Goal: Information Seeking & Learning: Learn about a topic

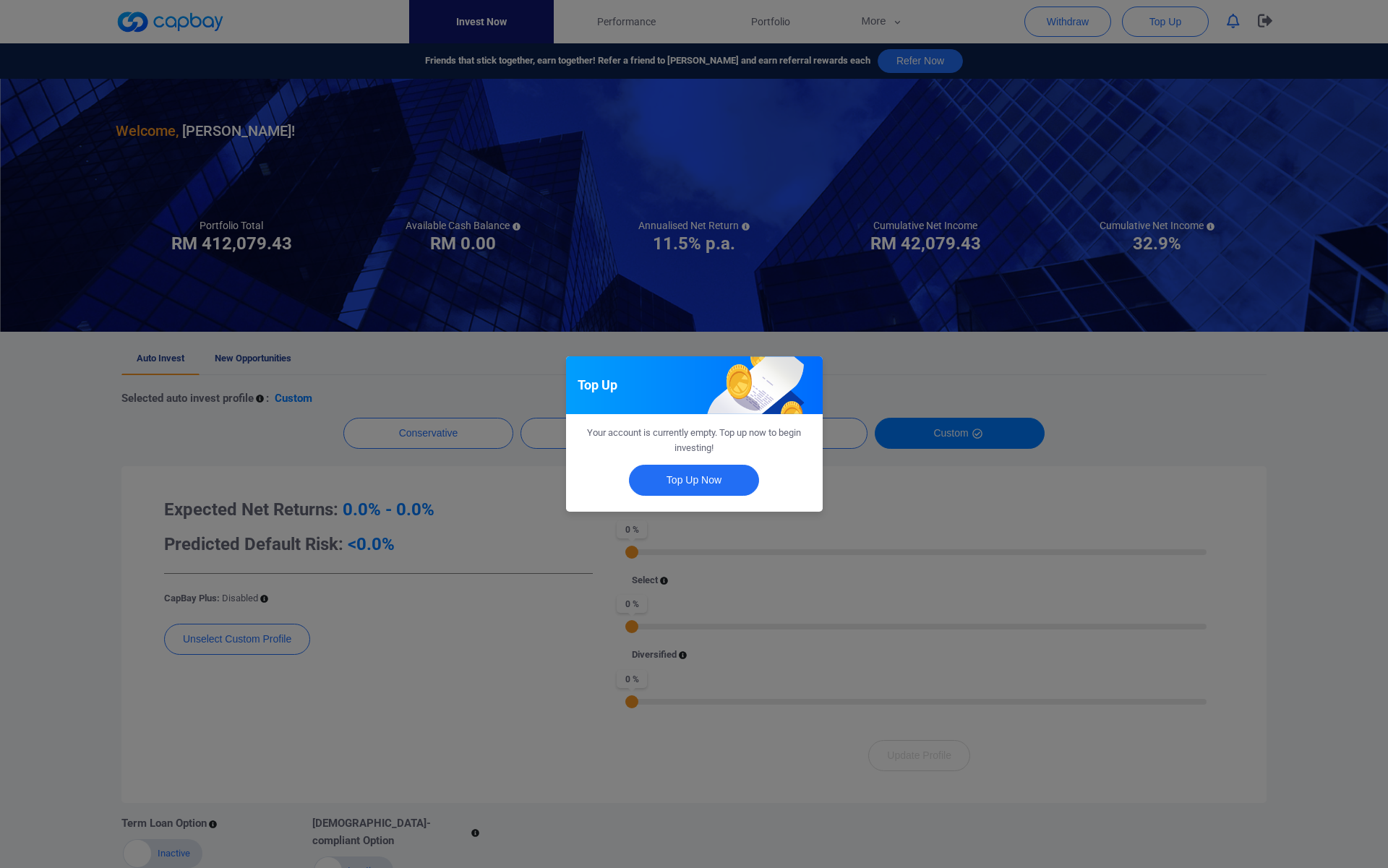
click at [538, 525] on div "Top Up Your account is currently empty. Top up now to begin investing! Top Up N…" at bounding box center [694, 434] width 1388 height 868
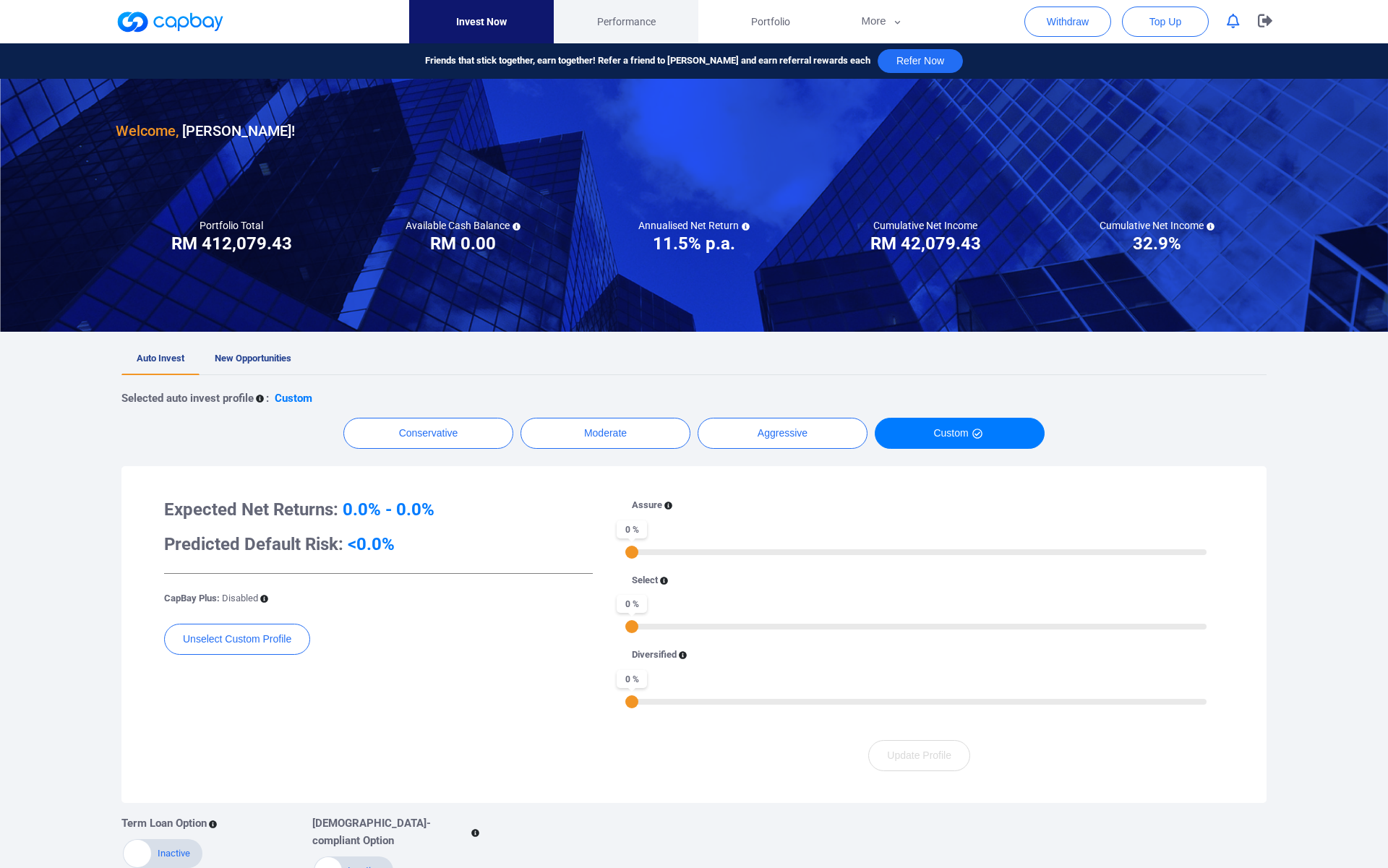
click at [639, 26] on span "Performance" at bounding box center [626, 22] width 58 height 16
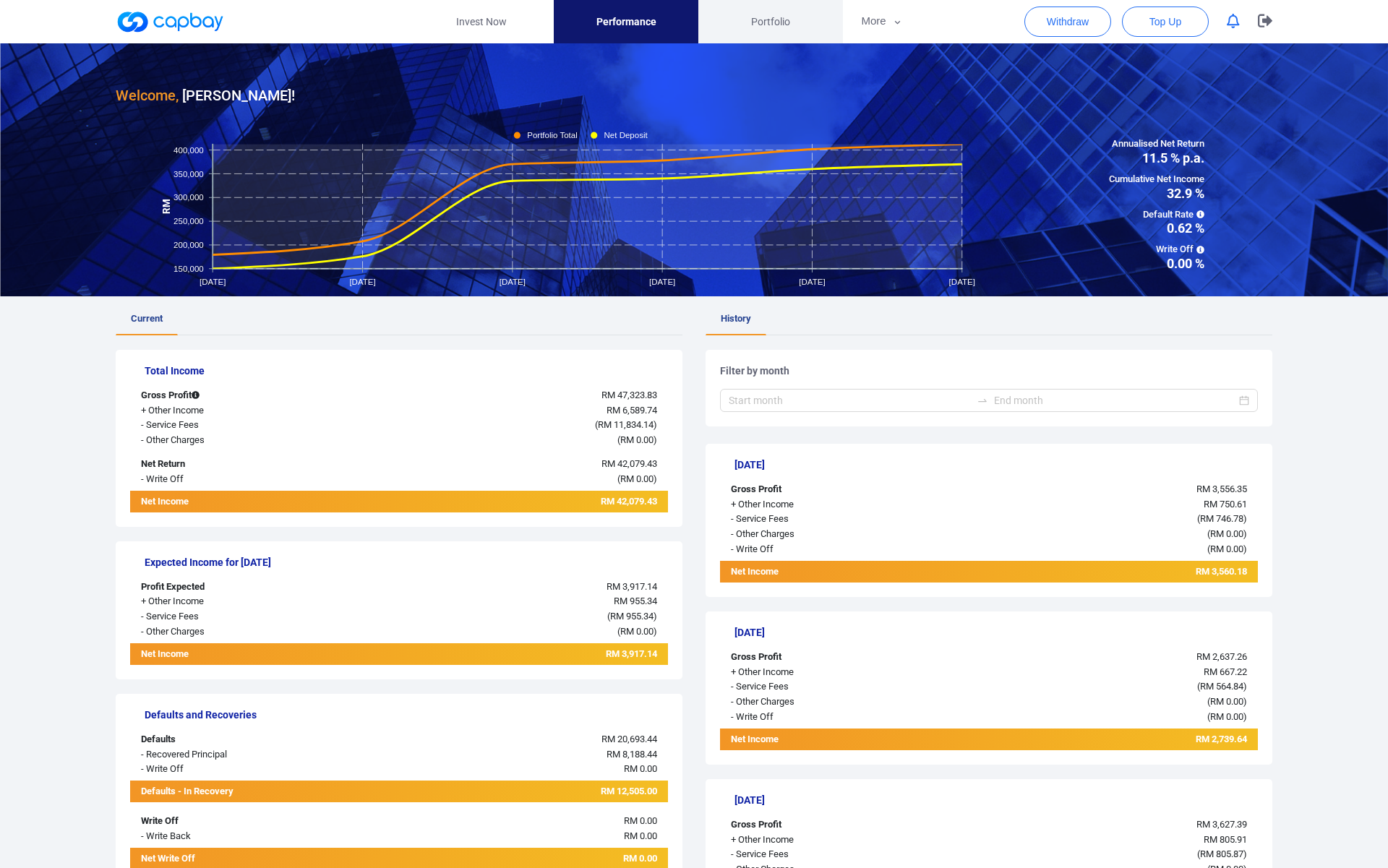
click at [782, 29] on link "Portfolio" at bounding box center [770, 22] width 144 height 43
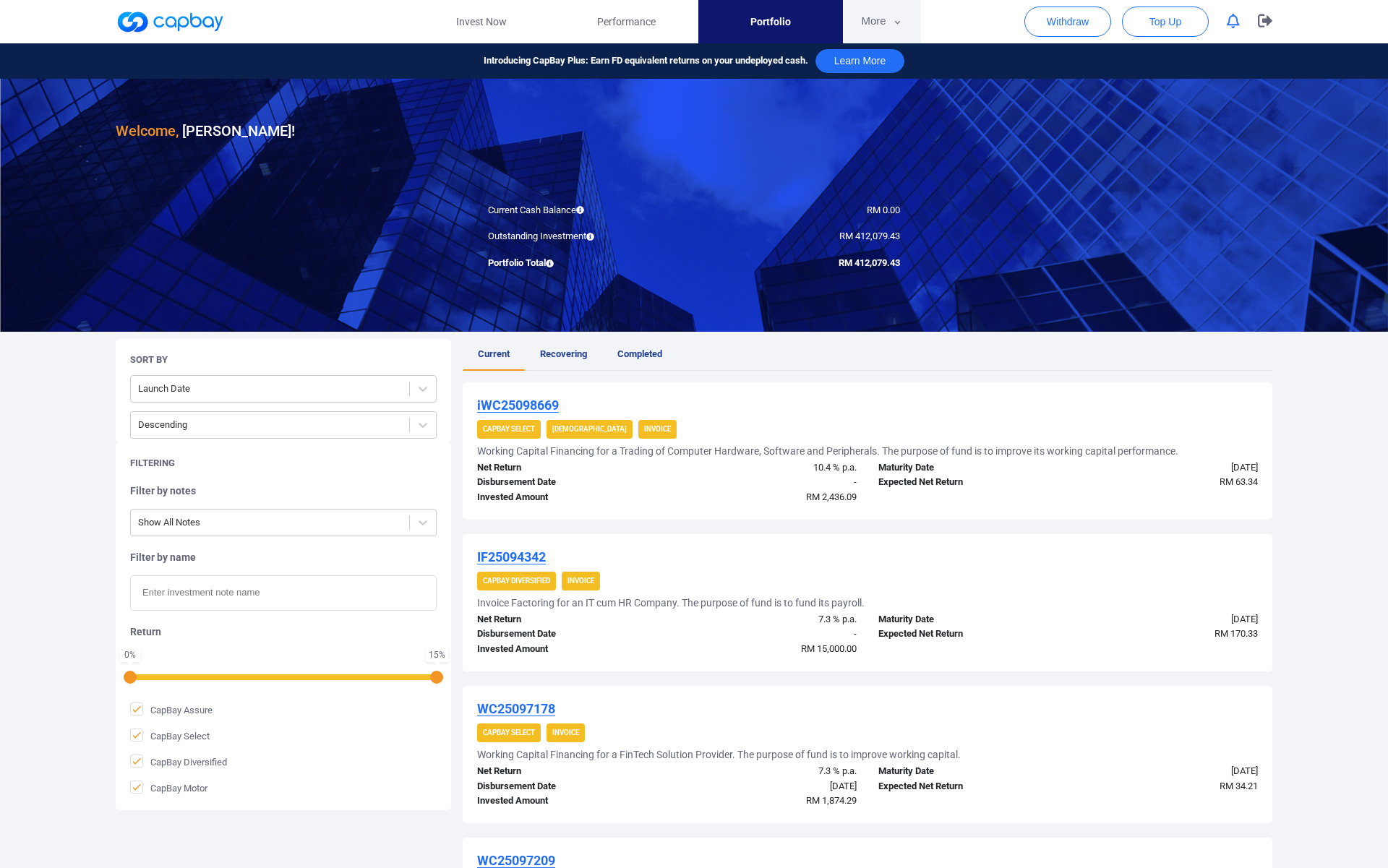
click at [879, 34] on button "More" at bounding box center [881, 22] width 77 height 43
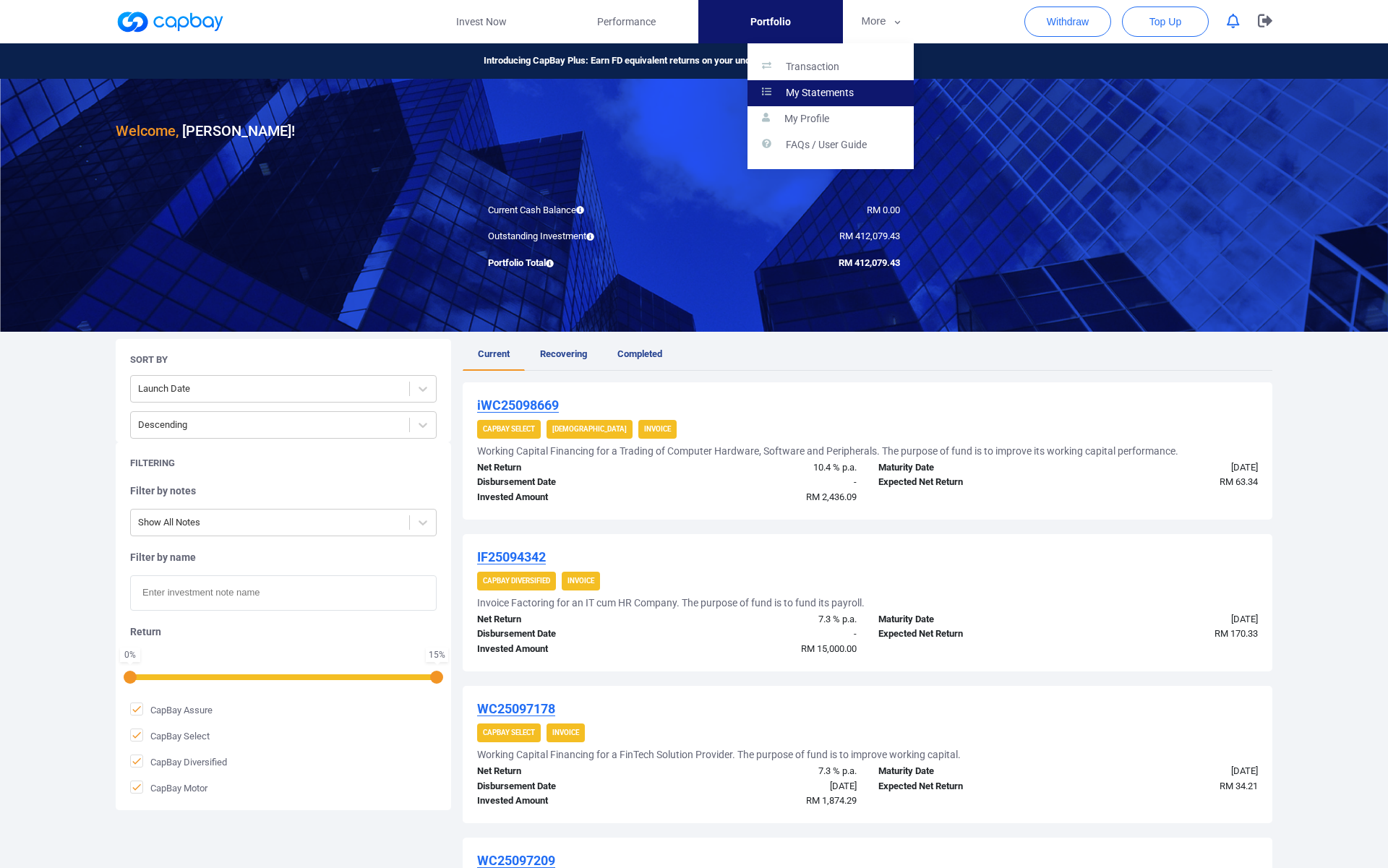
click at [863, 93] on link "My Statements" at bounding box center [830, 93] width 167 height 26
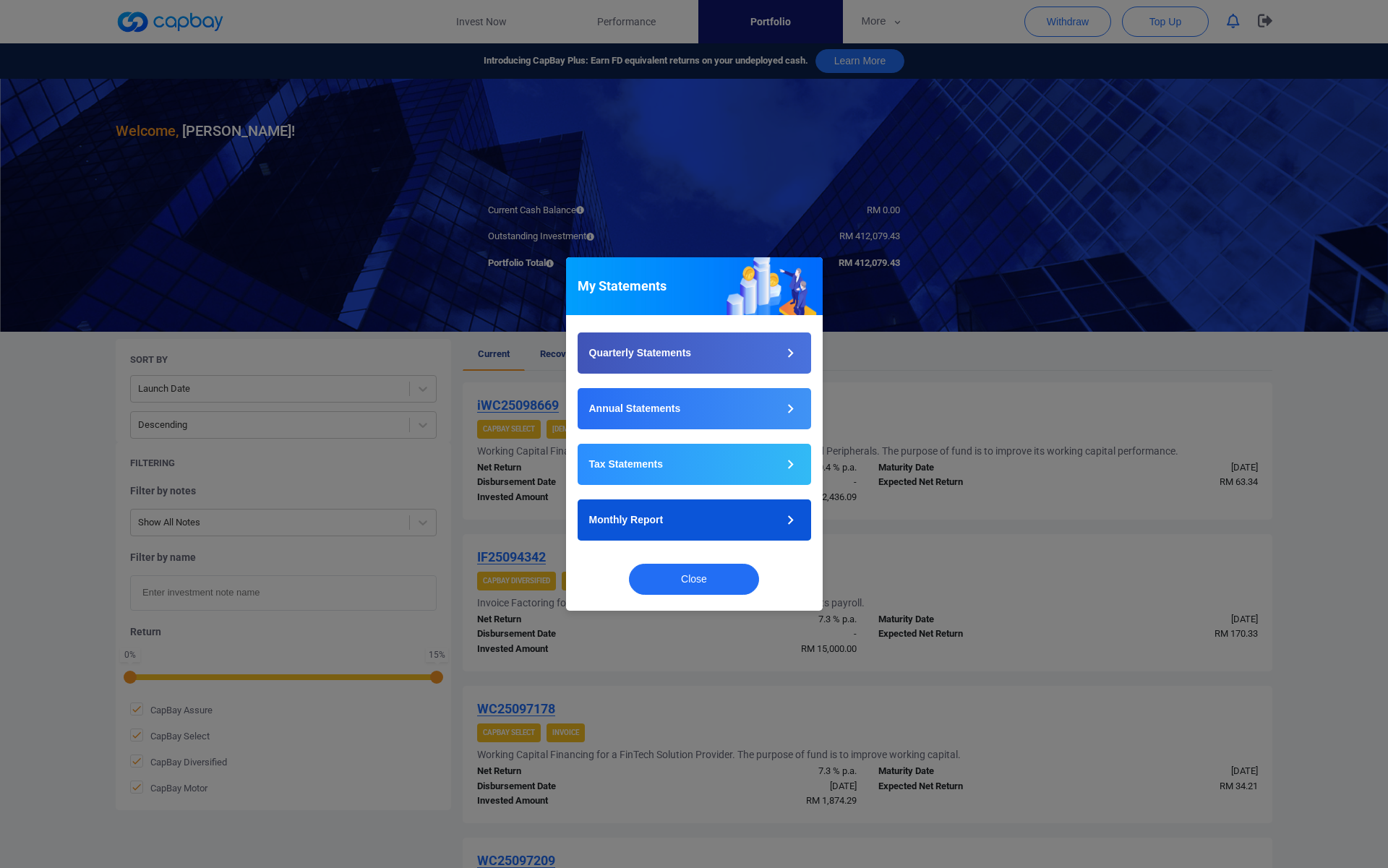
click at [659, 517] on p "Monthly Report" at bounding box center [626, 520] width 74 height 15
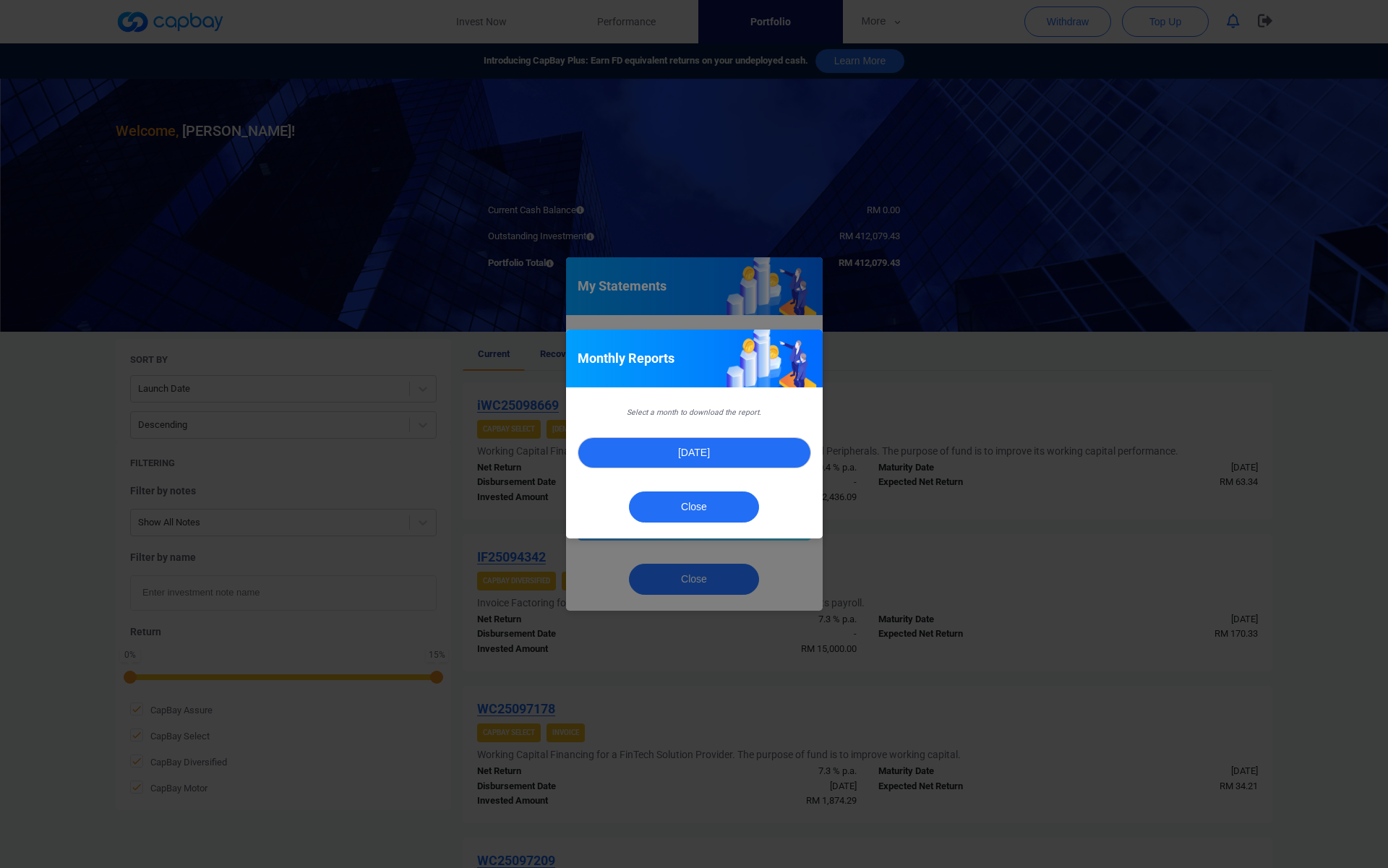
click at [688, 456] on button "[DATE]" at bounding box center [694, 453] width 234 height 31
click at [713, 497] on button "Close" at bounding box center [694, 507] width 130 height 31
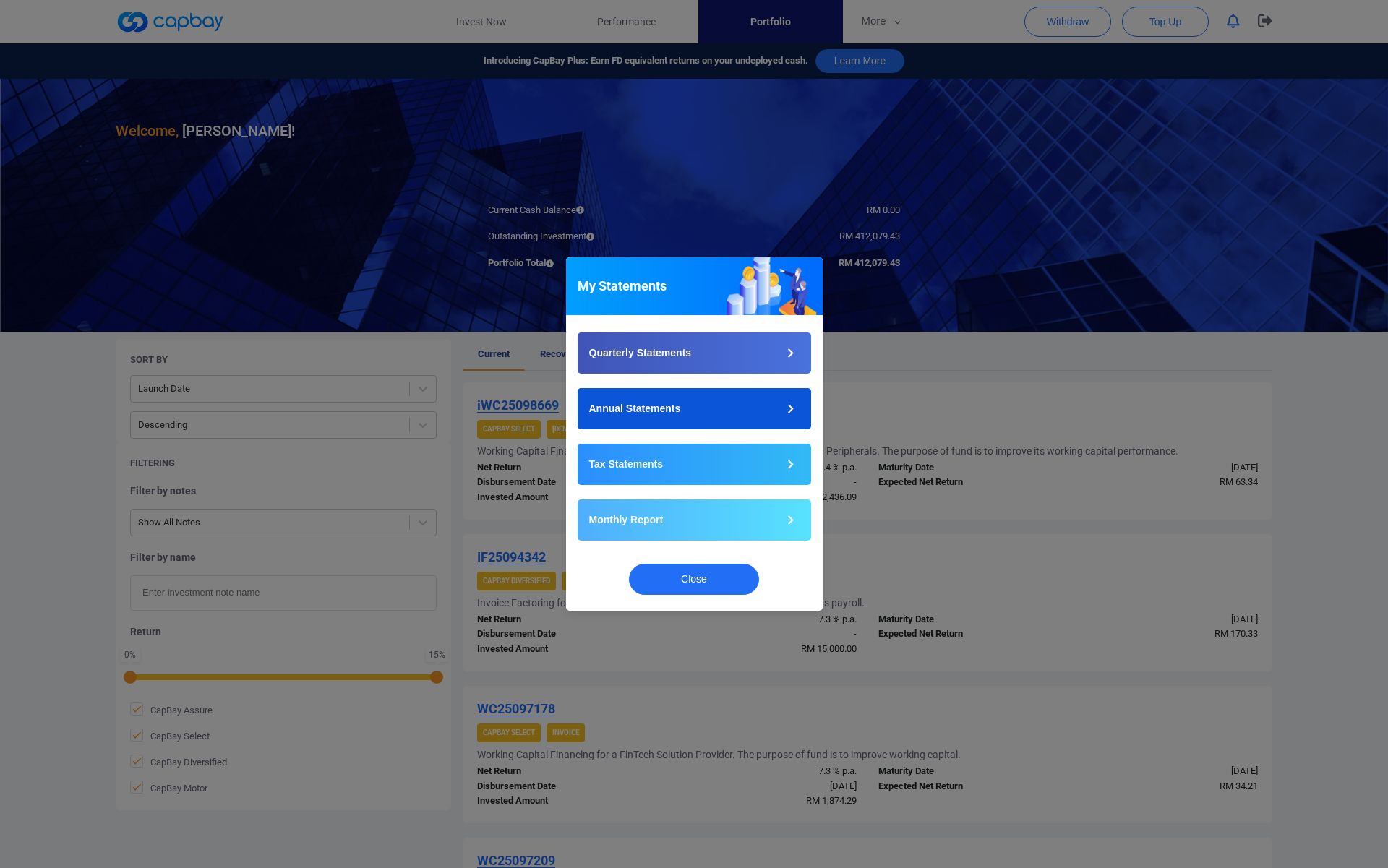
click at [702, 415] on button "Annual Statements" at bounding box center [694, 409] width 234 height 41
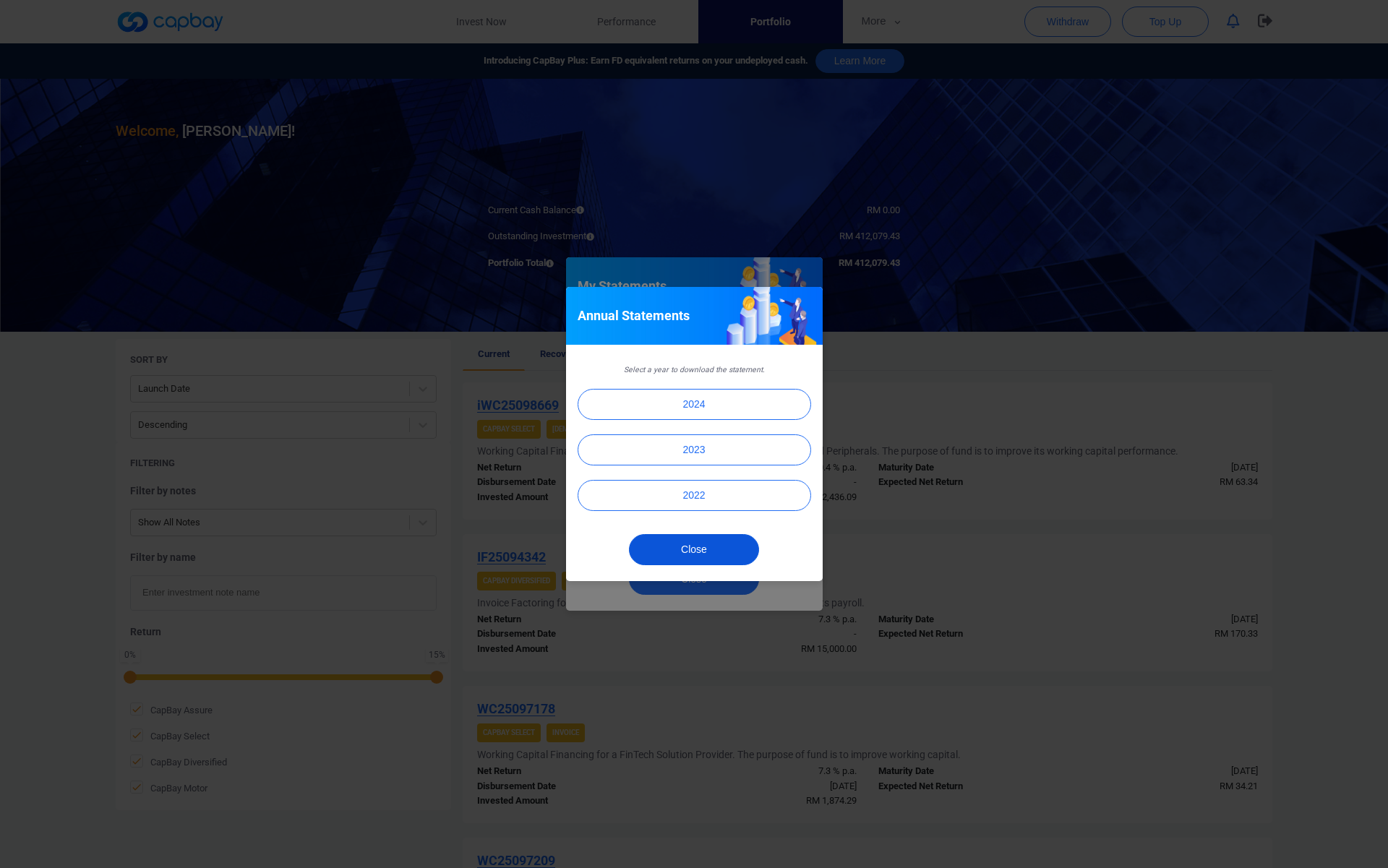
click at [706, 548] on button "Close" at bounding box center [694, 549] width 130 height 31
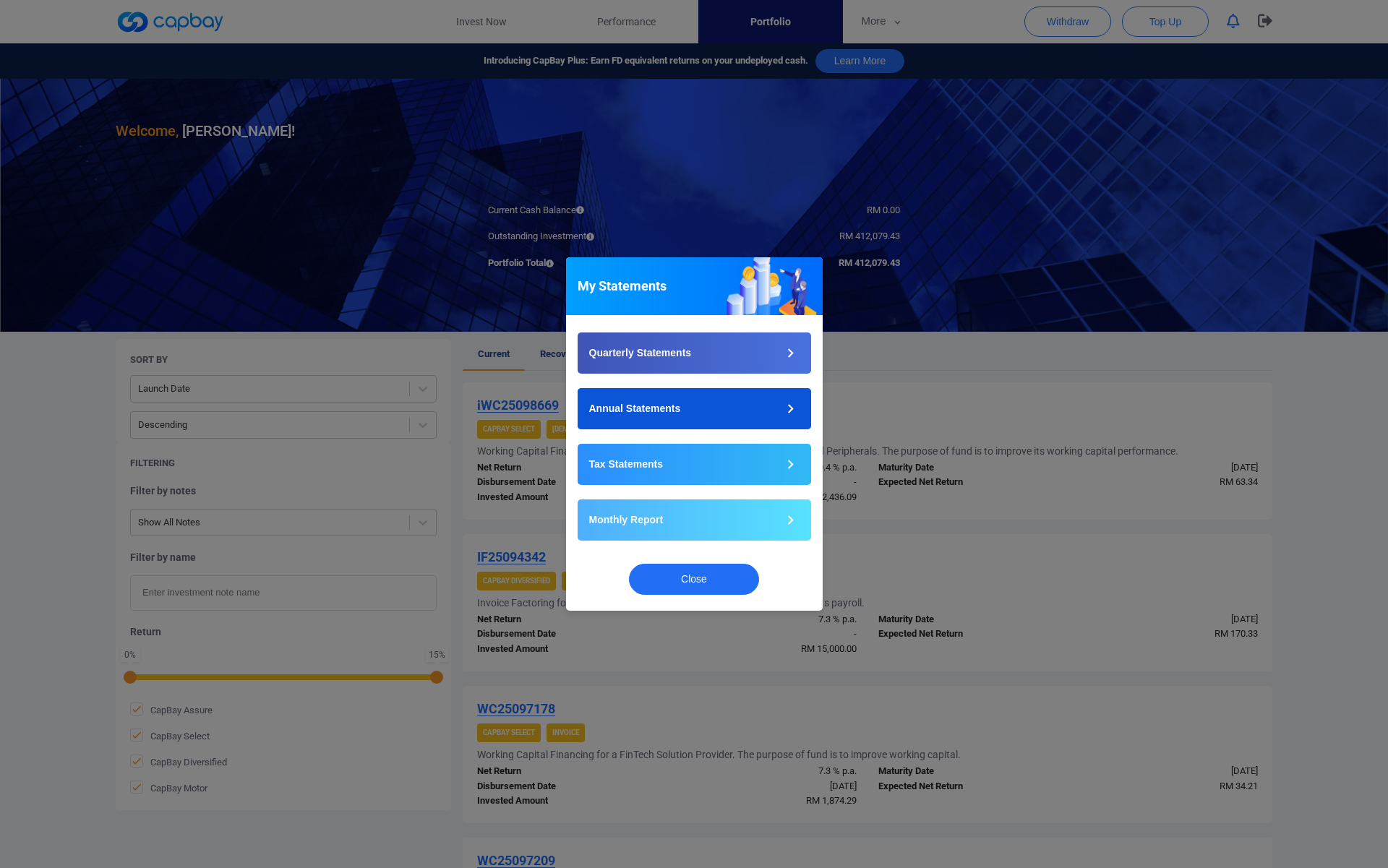
click at [709, 416] on button "Annual Statements" at bounding box center [694, 409] width 234 height 41
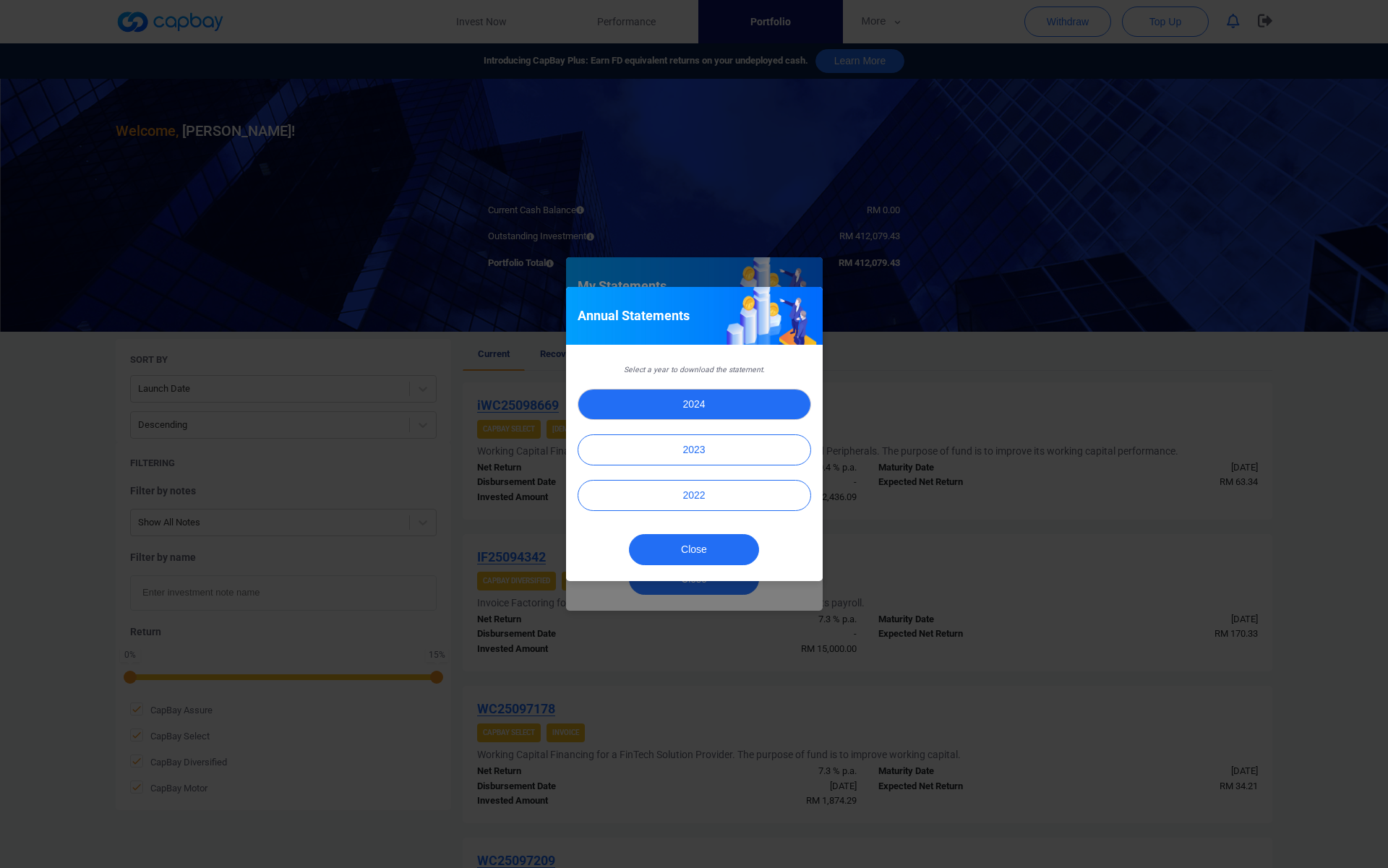
click at [707, 407] on button "2024" at bounding box center [694, 404] width 234 height 31
click at [708, 555] on button "Close" at bounding box center [694, 549] width 130 height 31
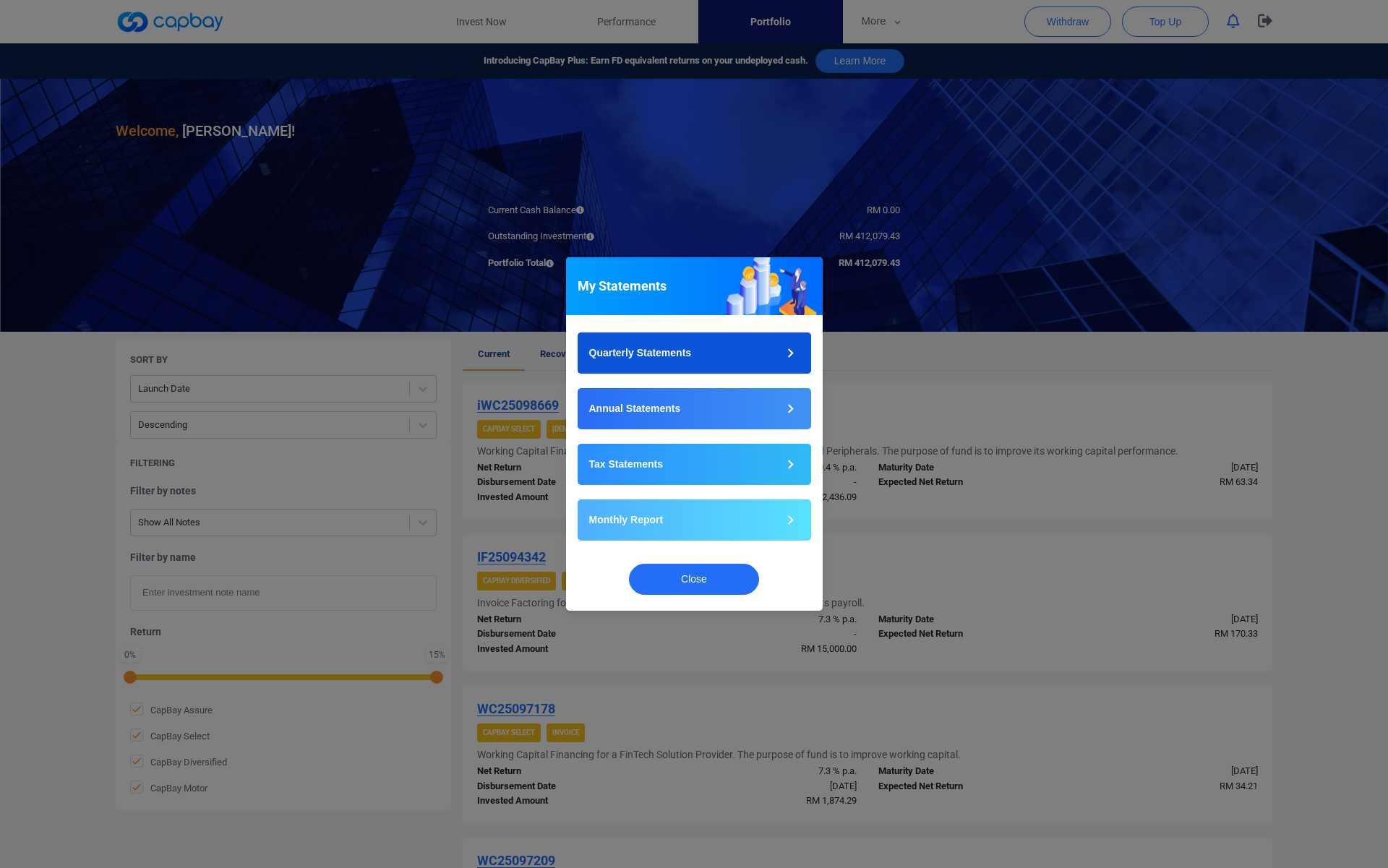
click at [711, 352] on button "Quarterly Statements" at bounding box center [694, 353] width 234 height 41
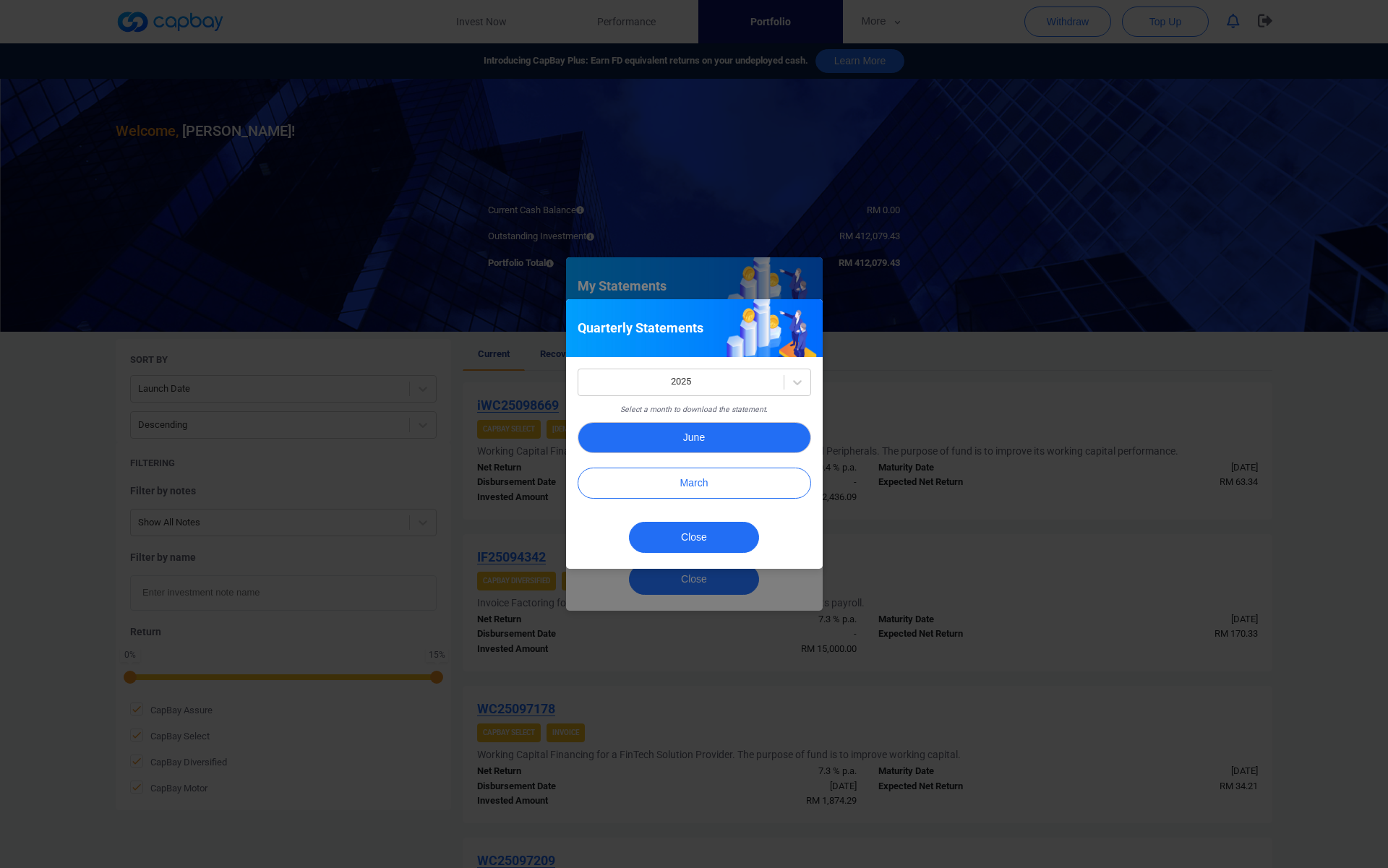
click at [716, 438] on button "June" at bounding box center [694, 437] width 234 height 31
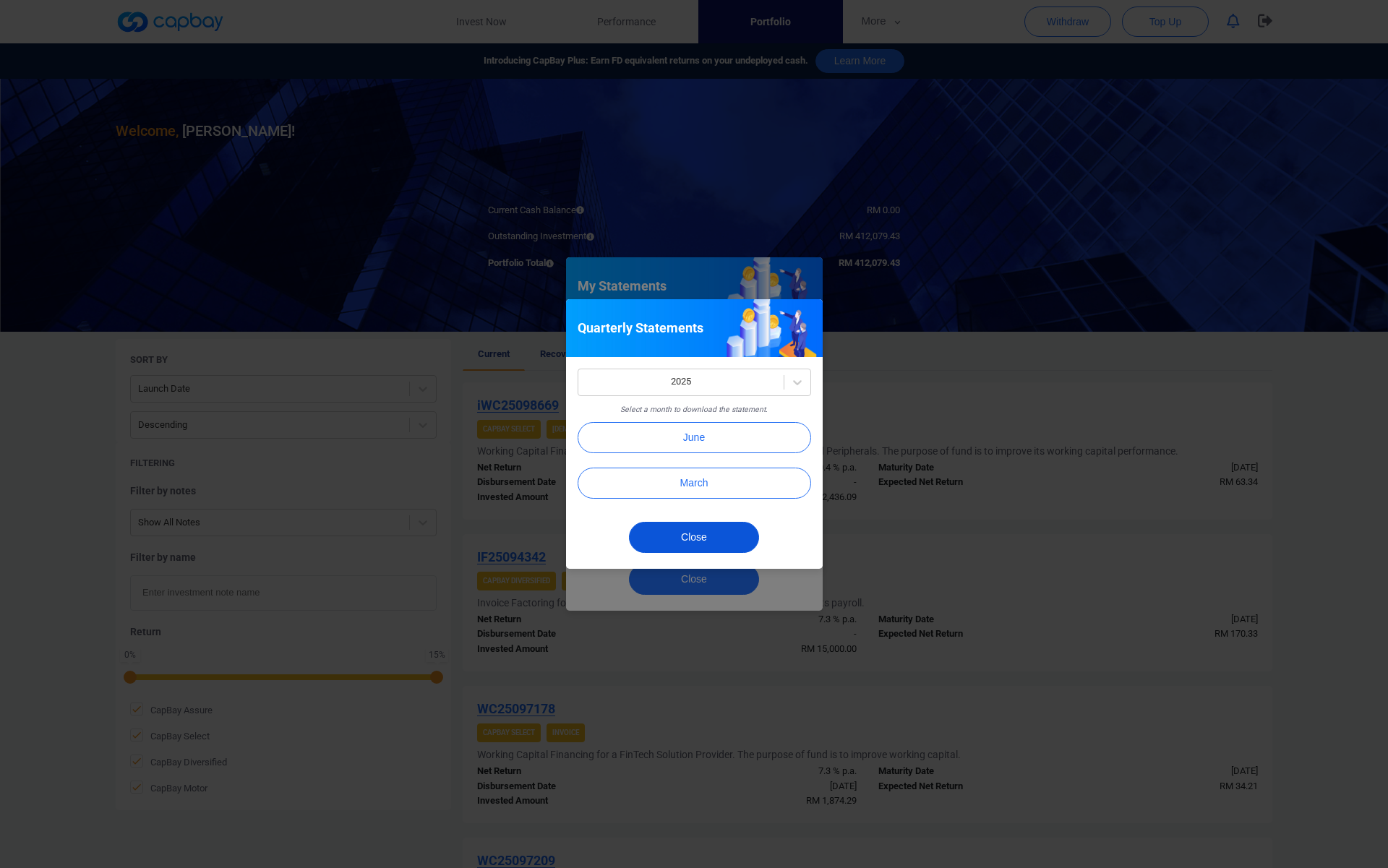
click at [708, 547] on button "Close" at bounding box center [694, 537] width 130 height 31
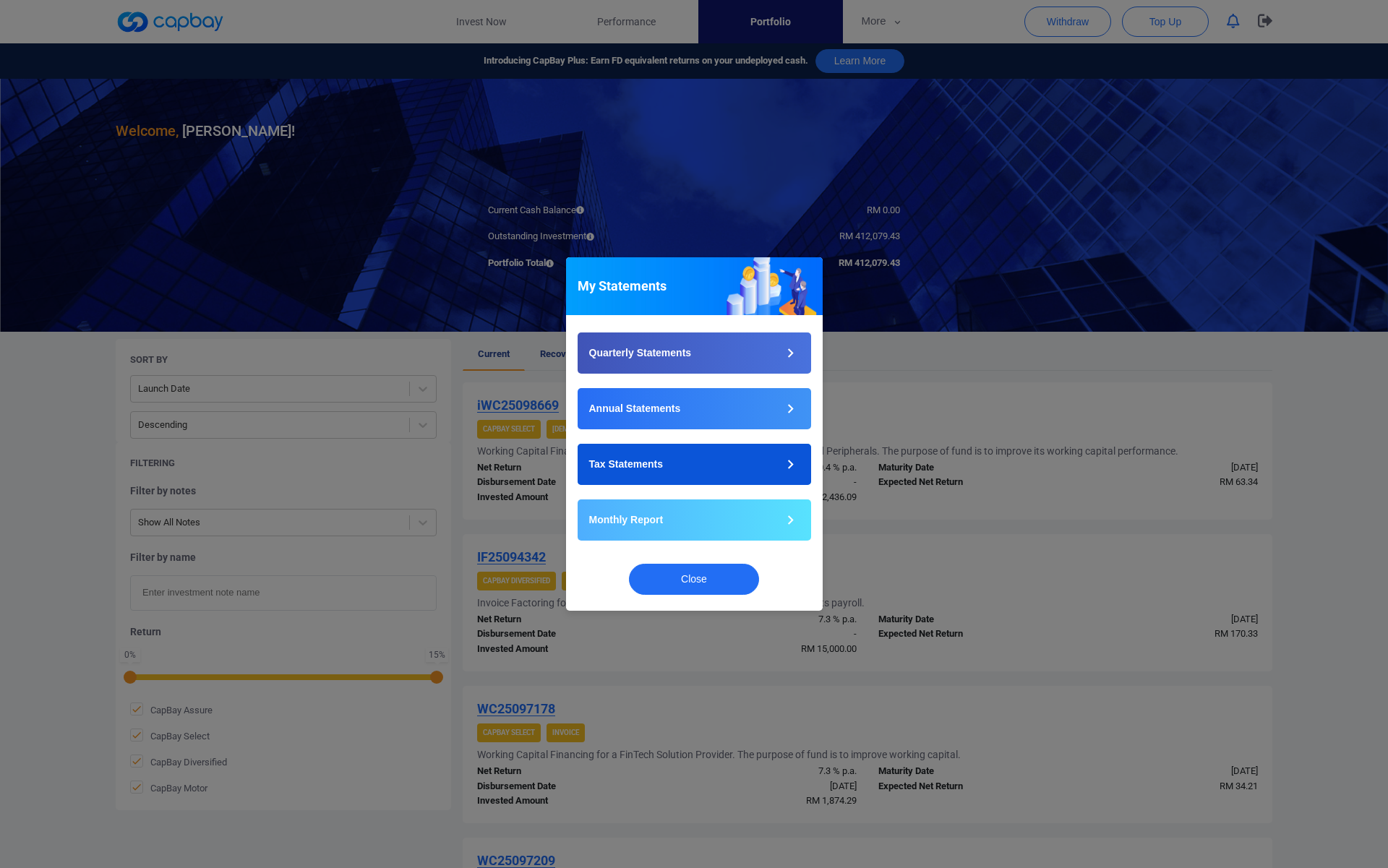
click at [718, 463] on button "Tax Statements" at bounding box center [694, 465] width 234 height 41
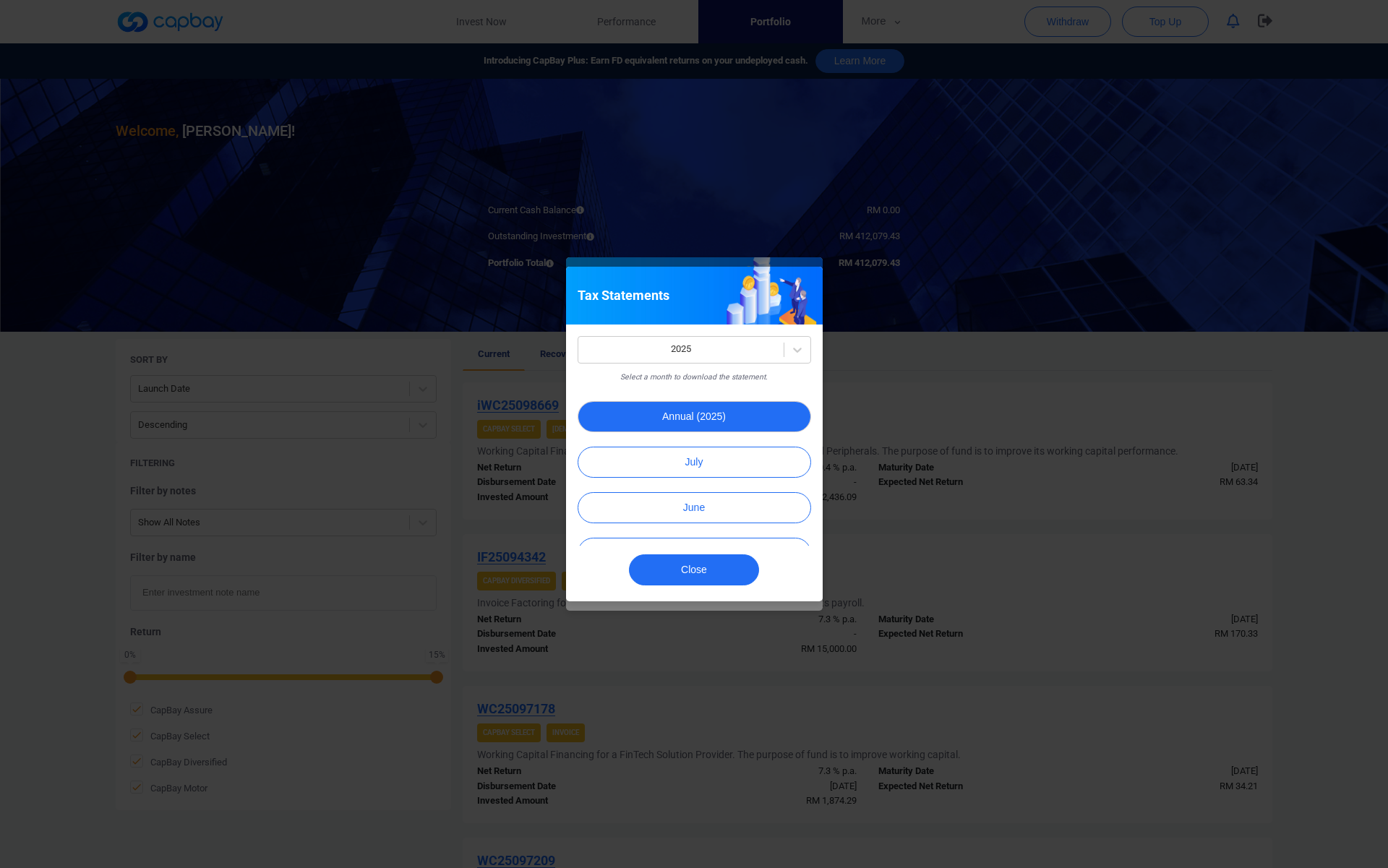
click at [737, 410] on button "Annual (2025)" at bounding box center [694, 416] width 234 height 31
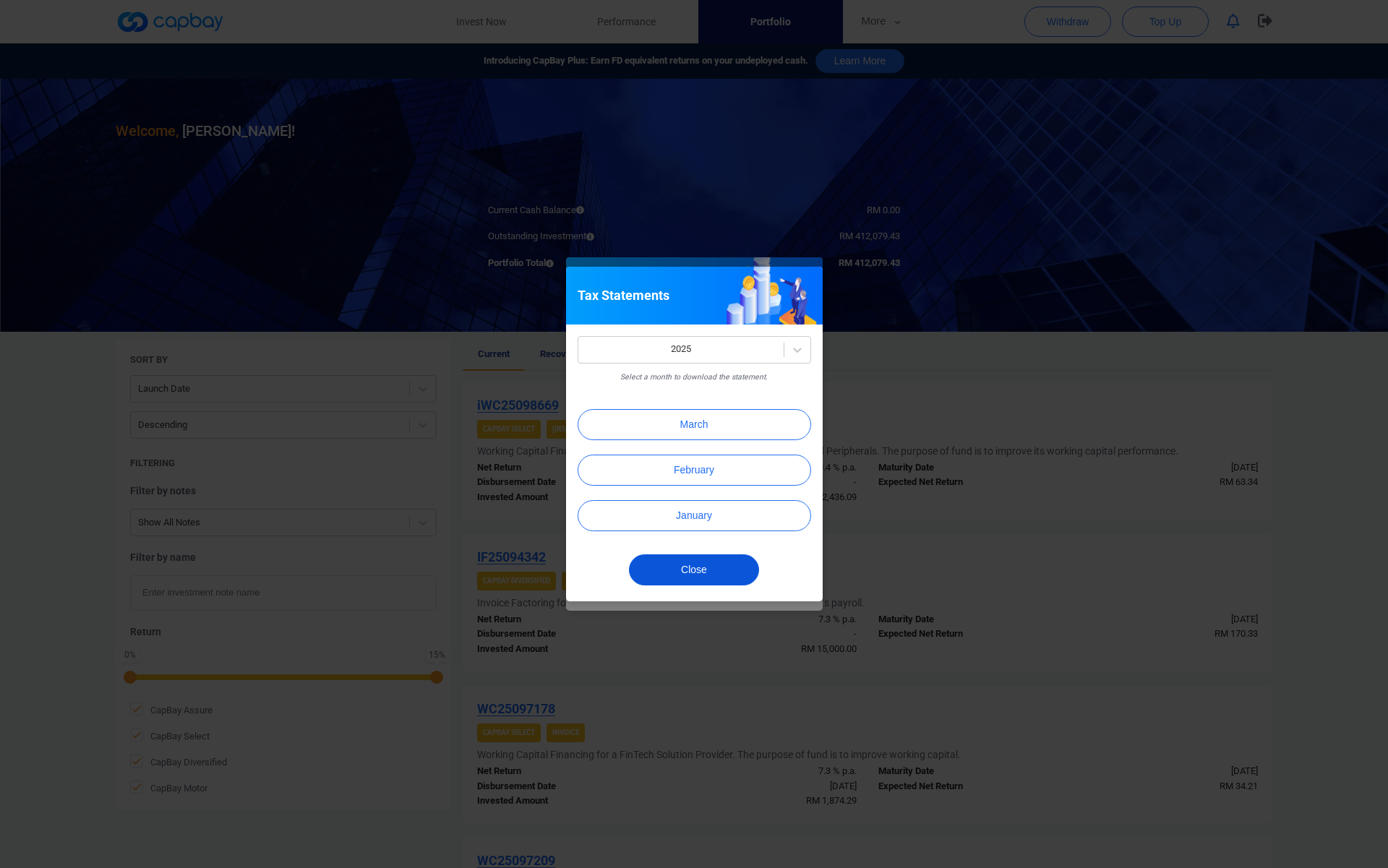
click at [731, 575] on button "Close" at bounding box center [694, 569] width 130 height 31
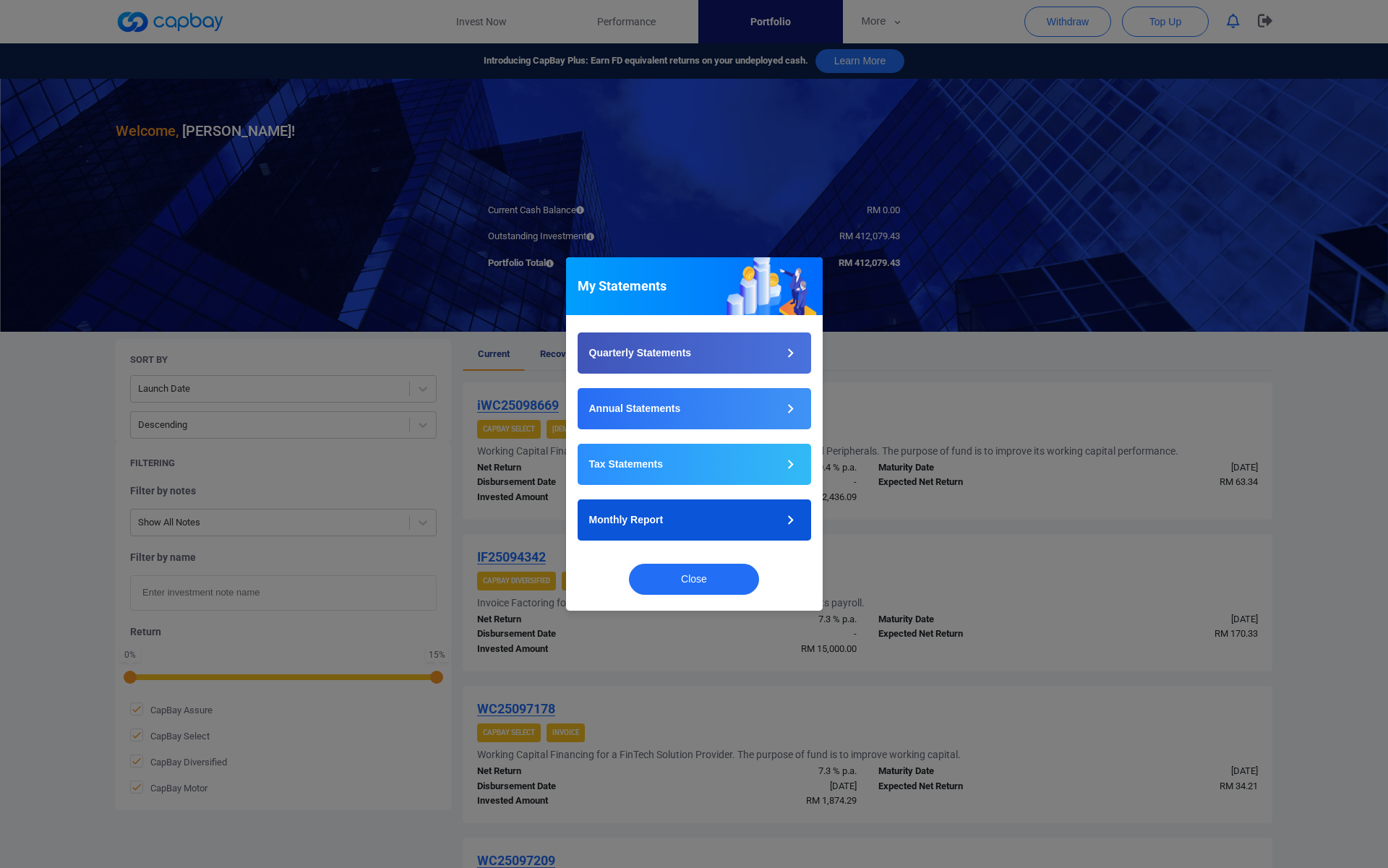
click at [745, 520] on button "Monthly Report" at bounding box center [694, 520] width 234 height 41
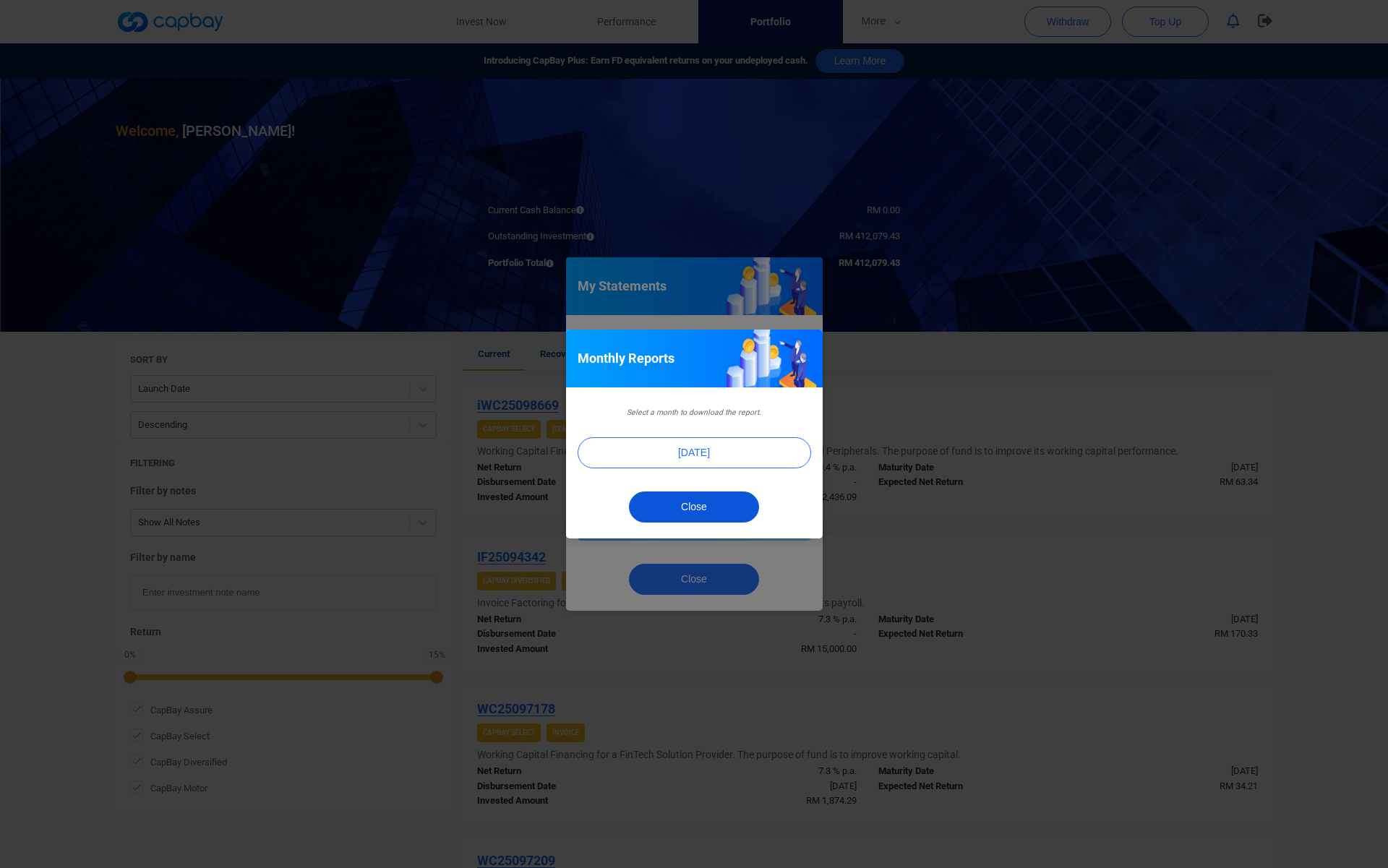
click at [733, 513] on button "Close" at bounding box center [694, 507] width 130 height 31
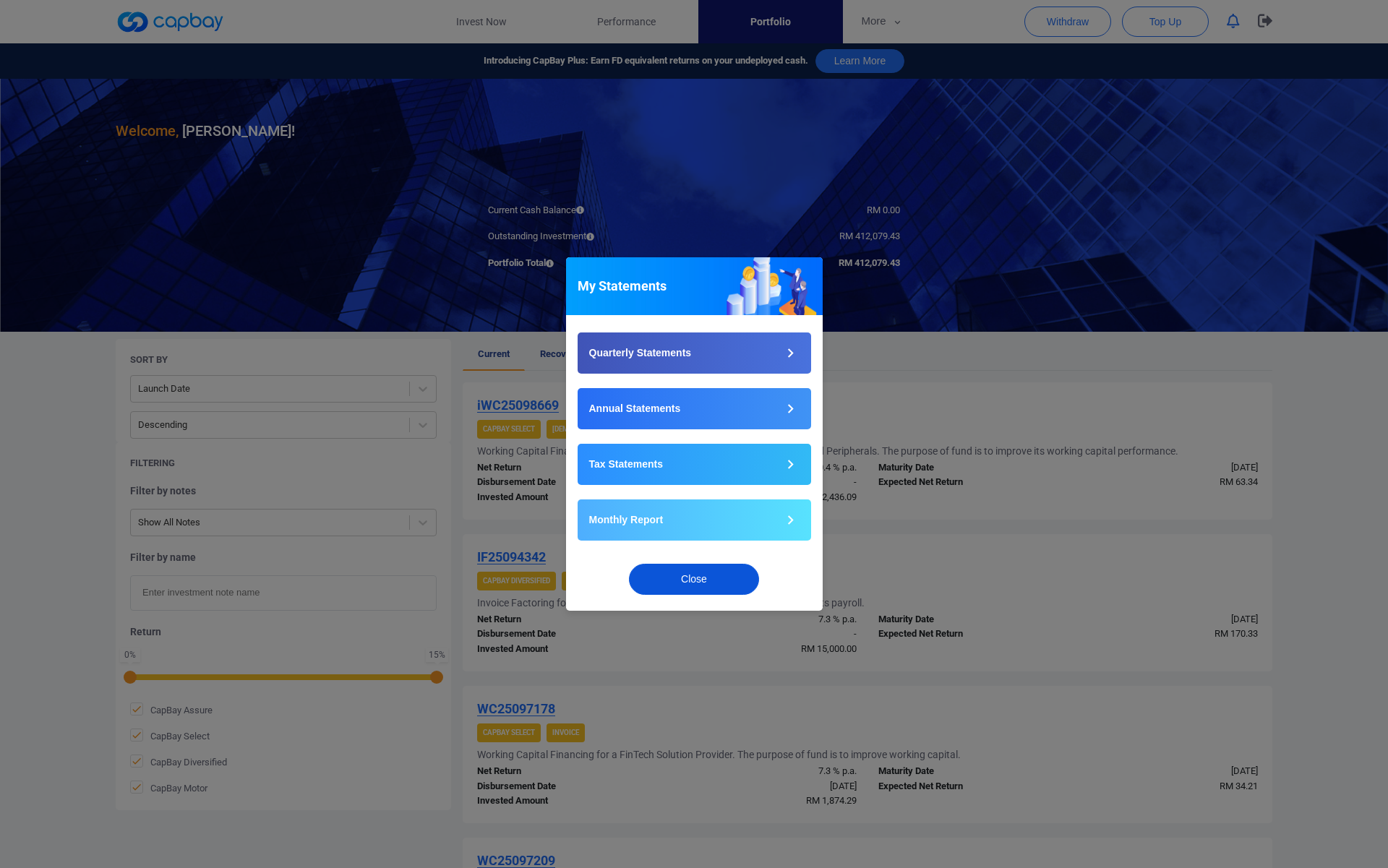
click at [699, 587] on button "Close" at bounding box center [694, 579] width 130 height 31
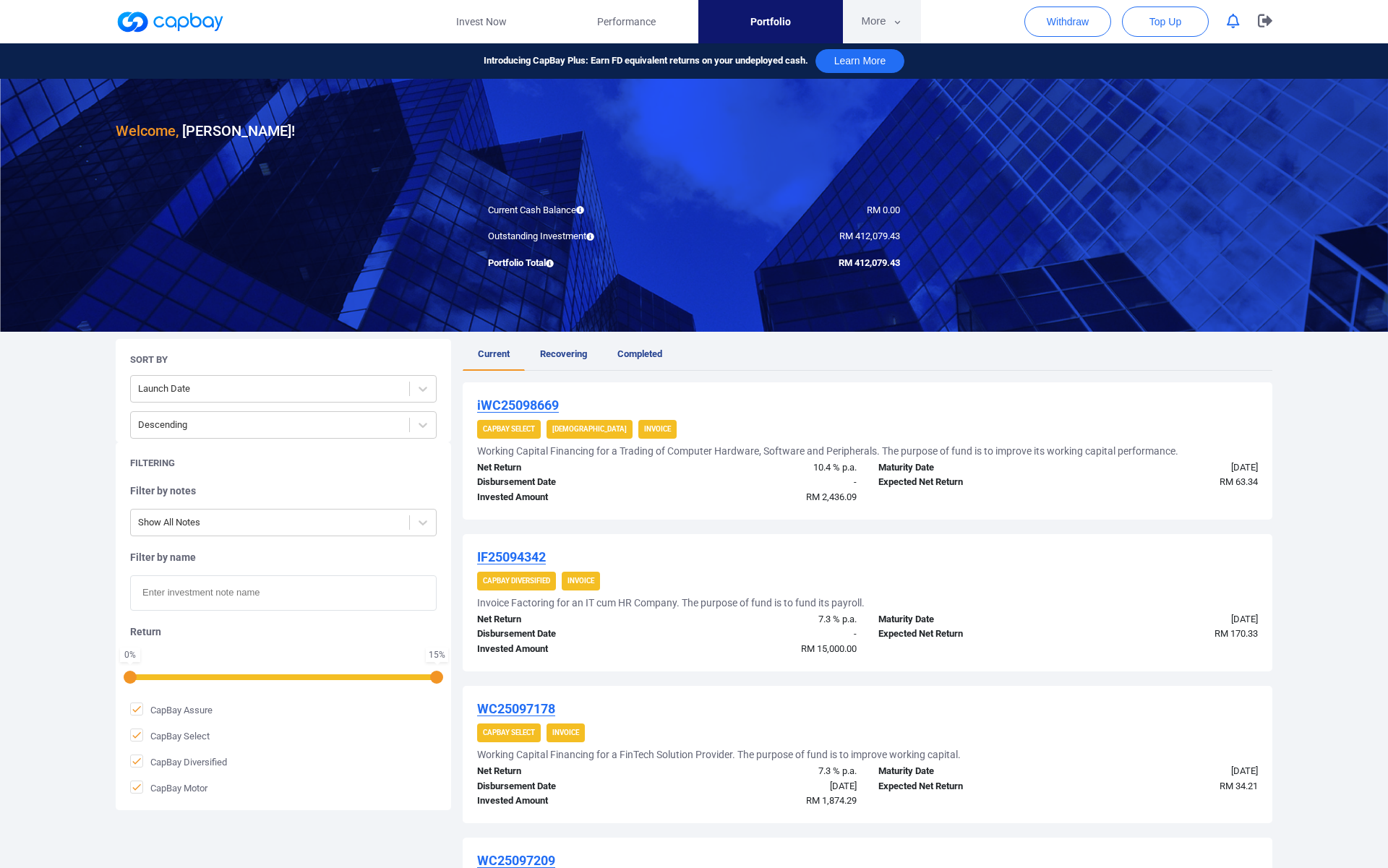
click at [879, 21] on button "More" at bounding box center [881, 22] width 77 height 43
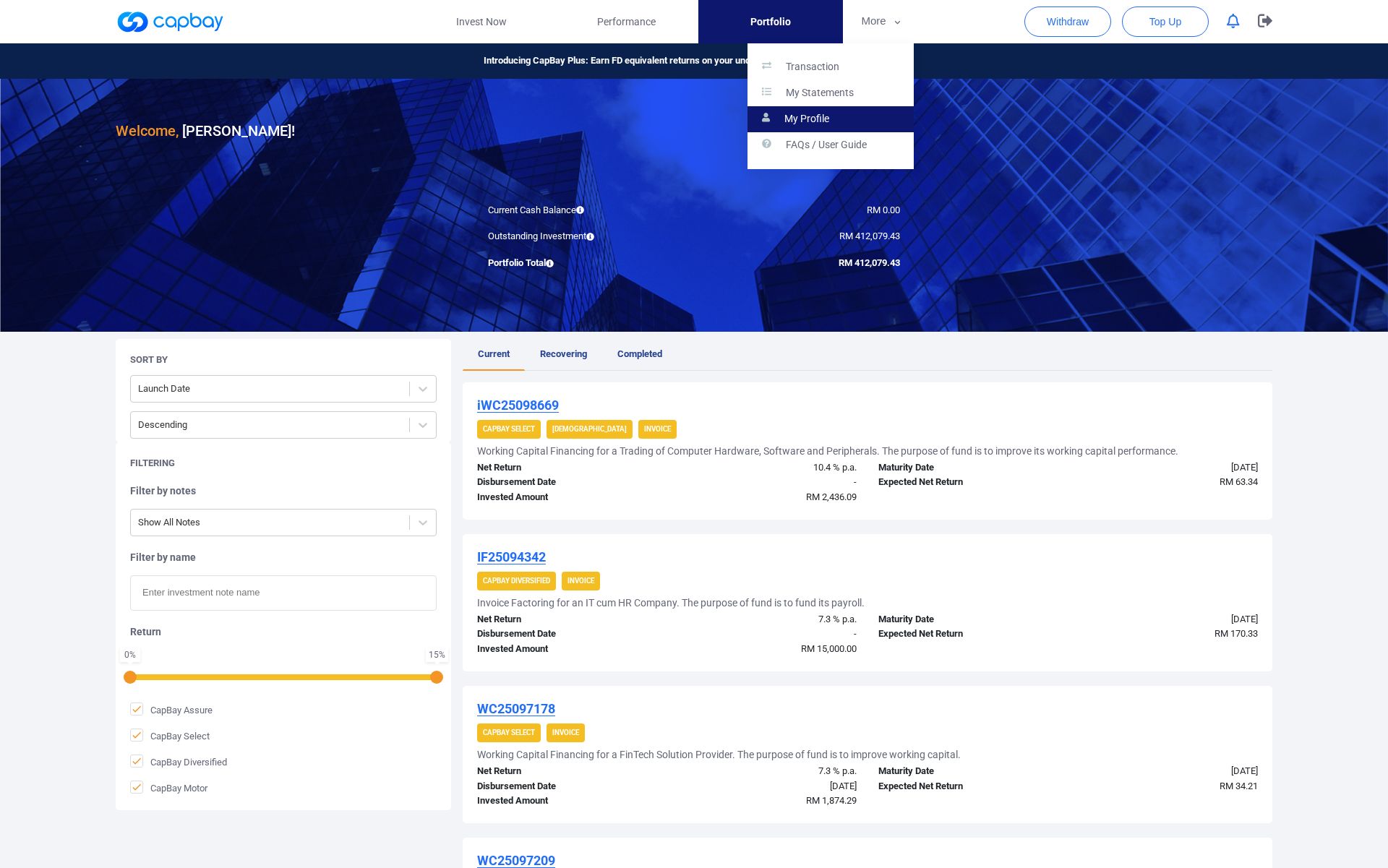
click at [846, 116] on link "My Profile" at bounding box center [830, 119] width 167 height 26
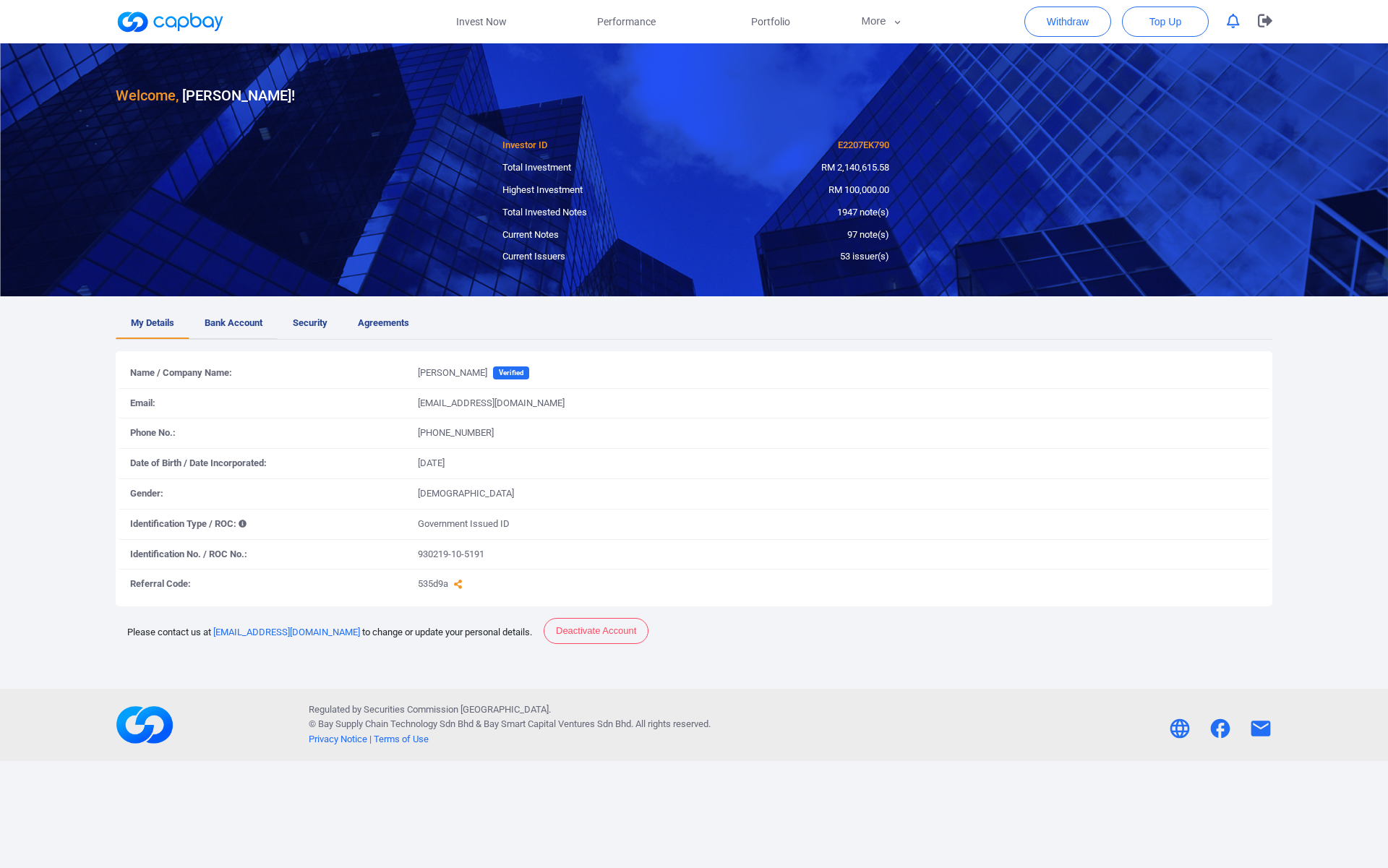
click at [238, 329] on span "Bank Account" at bounding box center [234, 323] width 58 height 15
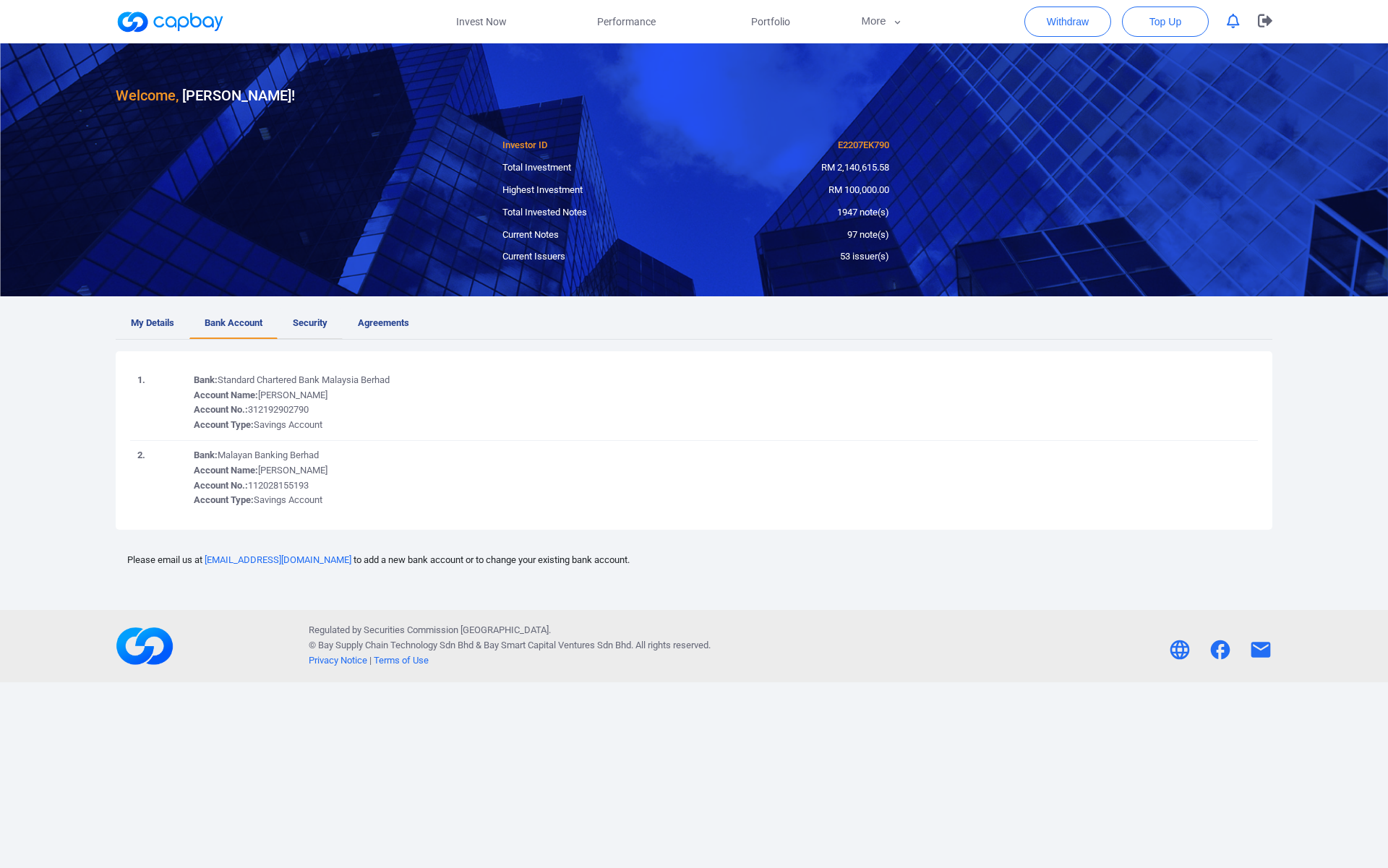
click at [306, 330] on link "Security" at bounding box center [310, 323] width 65 height 31
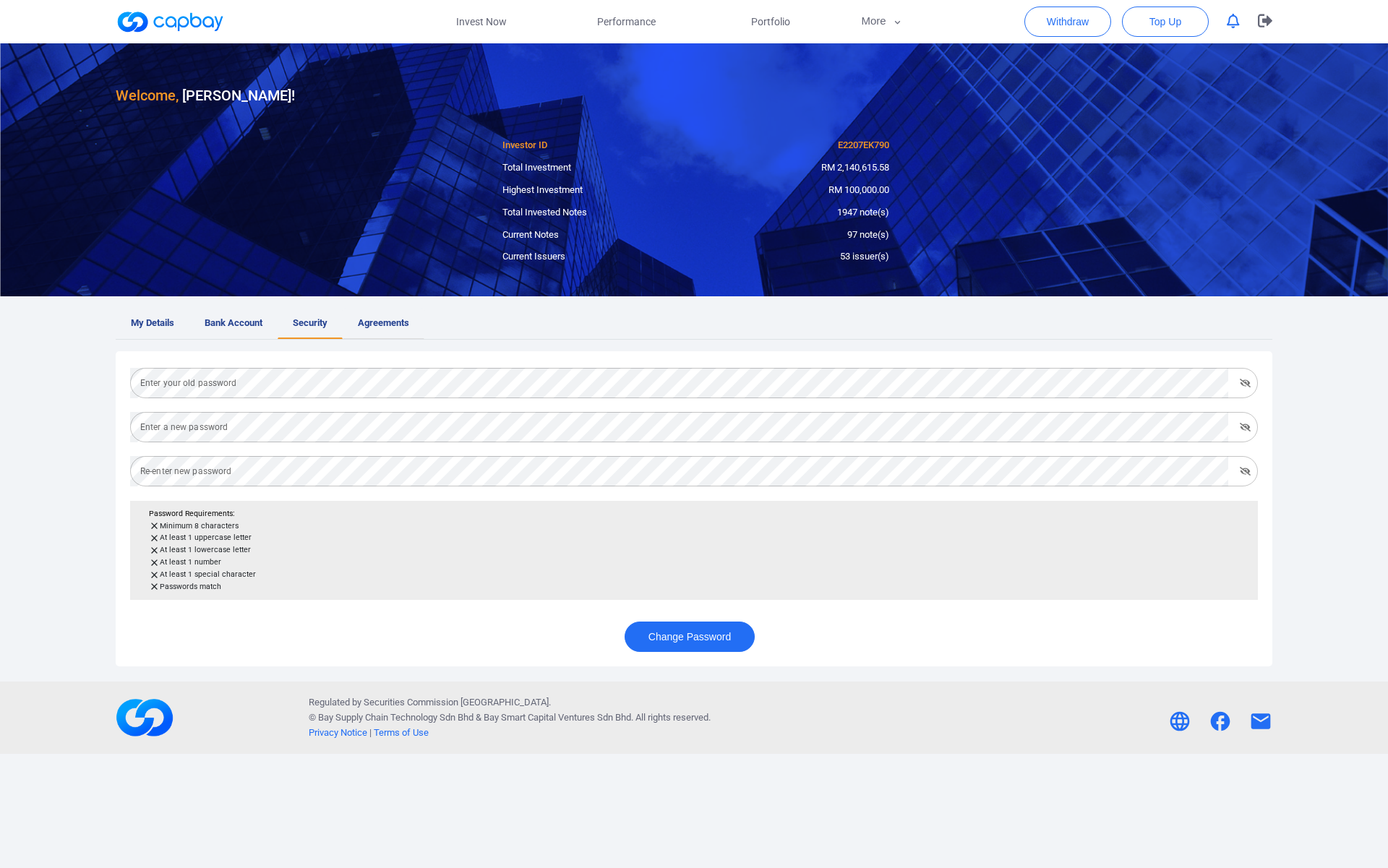
click at [388, 313] on link "Agreements" at bounding box center [383, 323] width 81 height 31
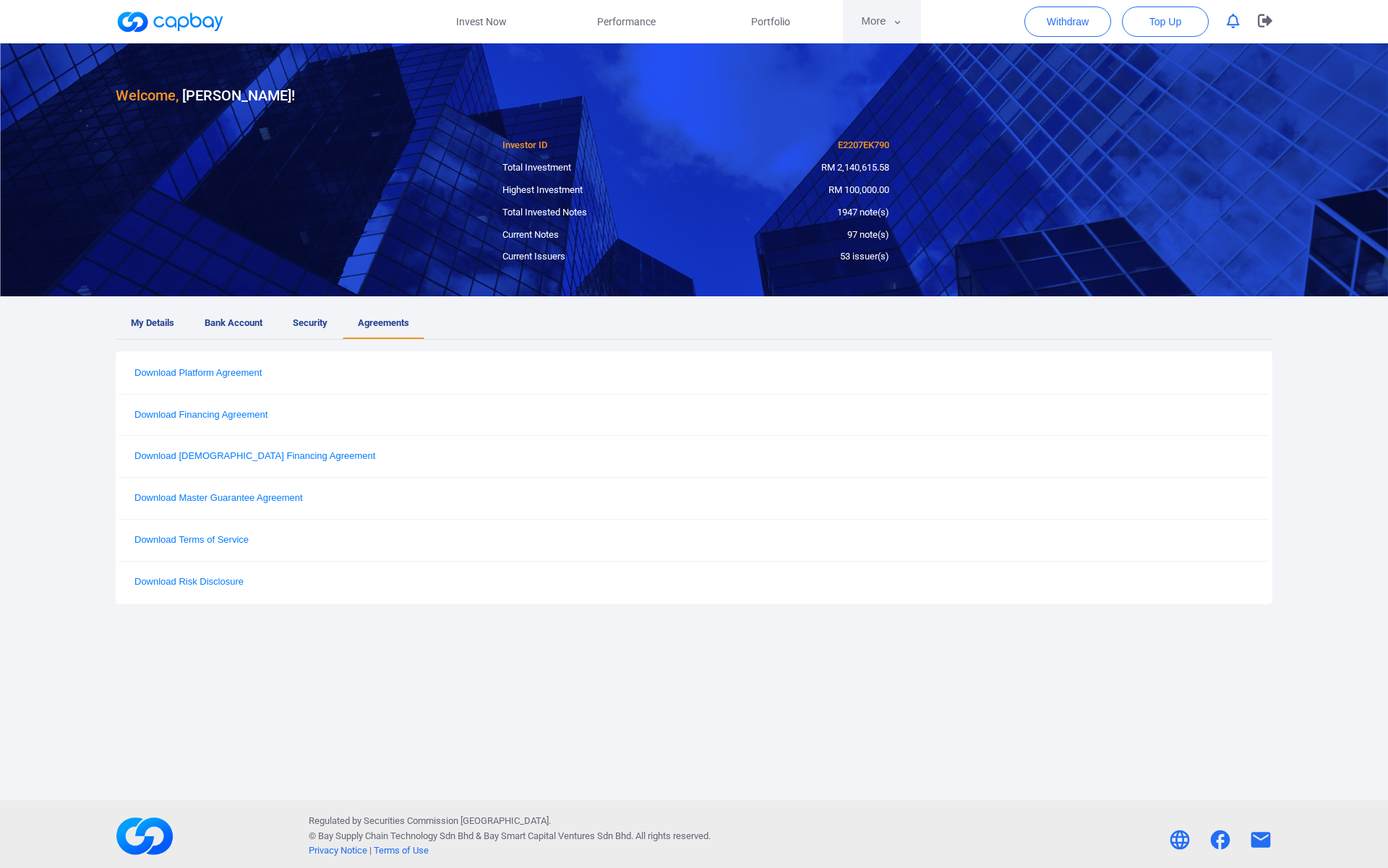
click at [889, 31] on button "More" at bounding box center [881, 22] width 77 height 43
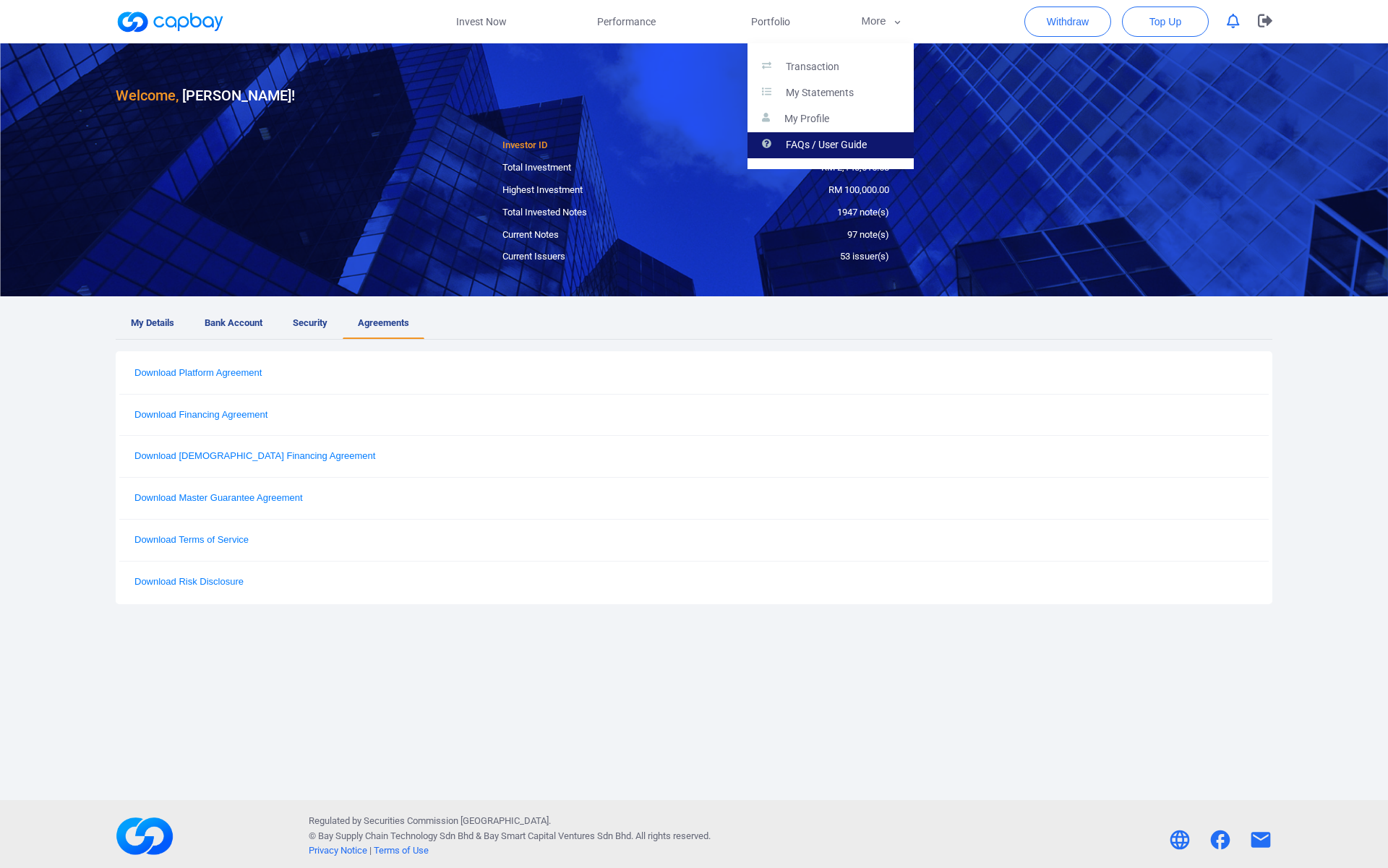
click at [863, 143] on p "FAQs / User Guide" at bounding box center [827, 145] width 81 height 13
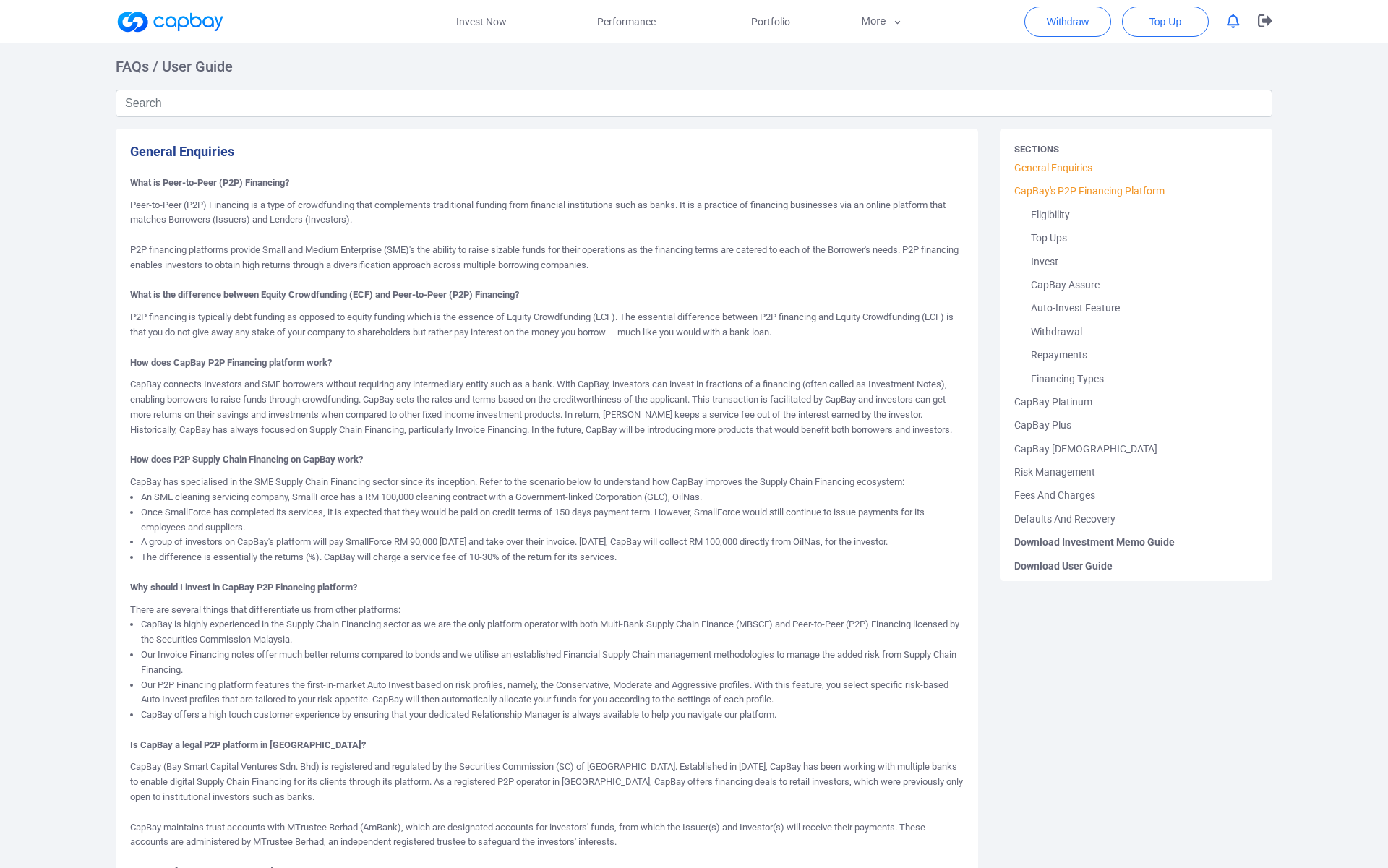
click at [1040, 195] on link "CapBay's P2P Financing Platform" at bounding box center [1136, 190] width 244 height 23
click at [1070, 492] on link "Fees And Charges" at bounding box center [1136, 495] width 244 height 23
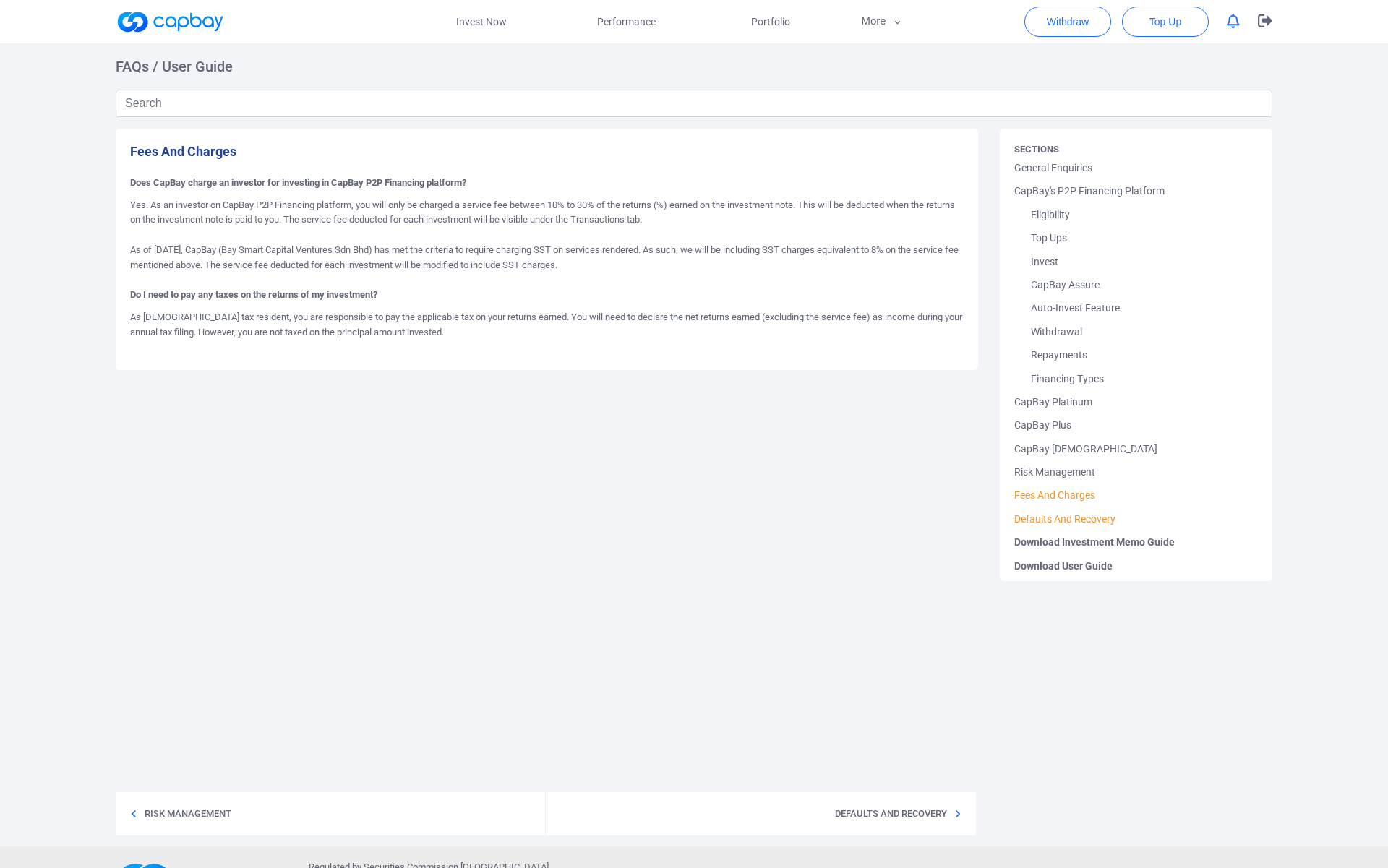
click at [1055, 520] on link "Defaults And Recovery" at bounding box center [1136, 518] width 244 height 23
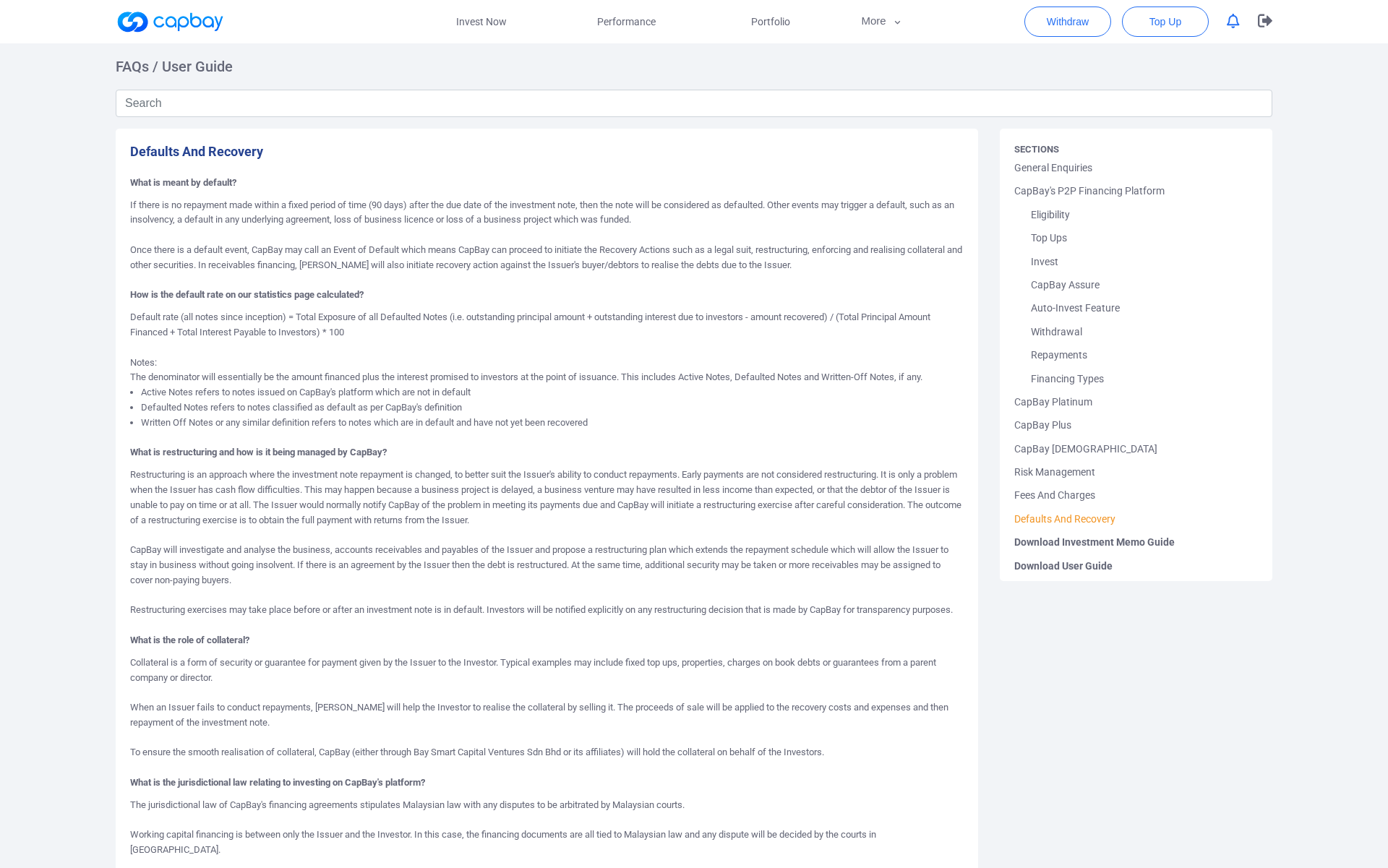
click at [663, 213] on p "If there is no repayment made within a fixed period of time (90 days) after the…" at bounding box center [546, 242] width 833 height 90
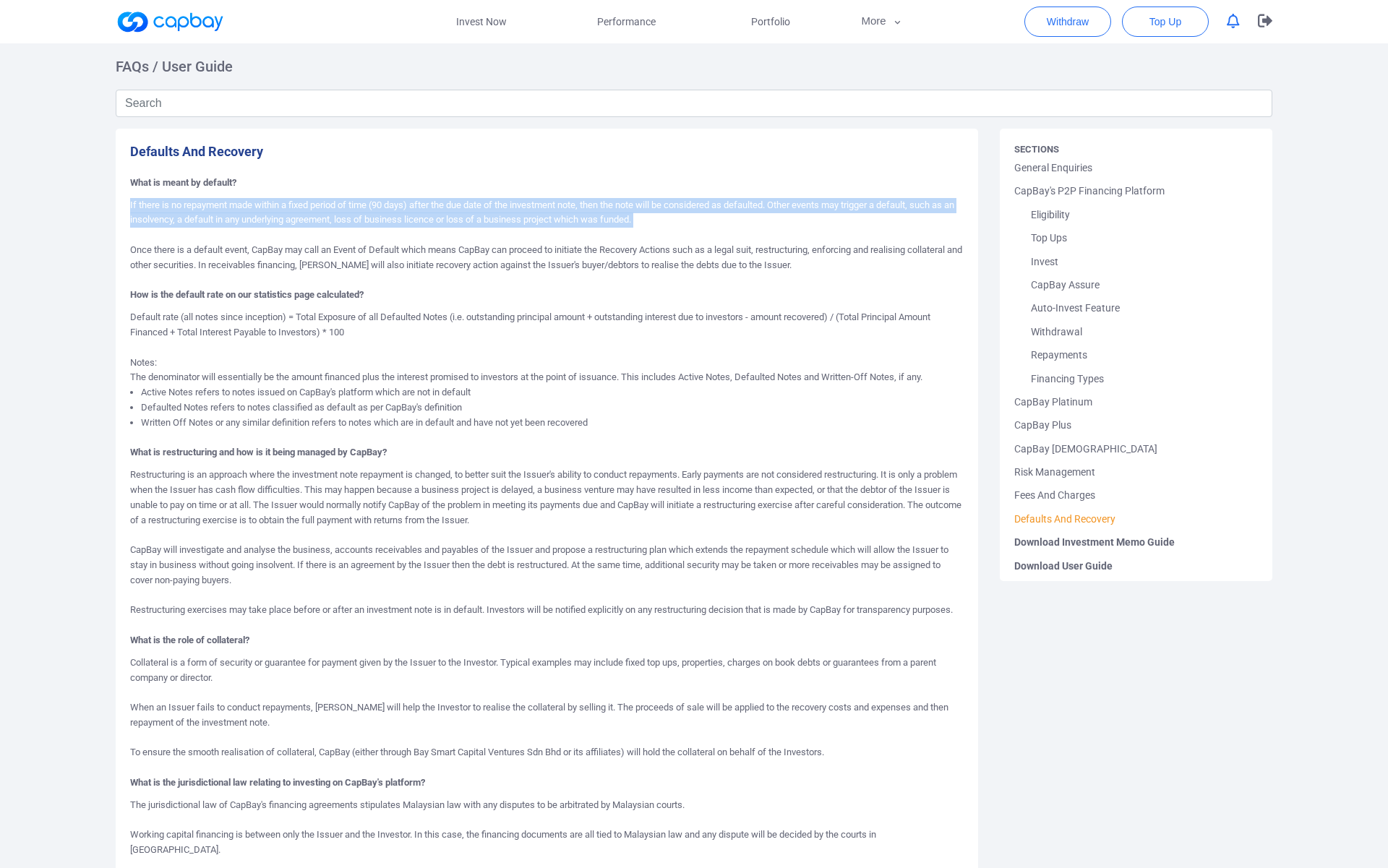
click at [663, 213] on p "If there is no repayment made within a fixed period of time (90 days) after the…" at bounding box center [546, 242] width 833 height 90
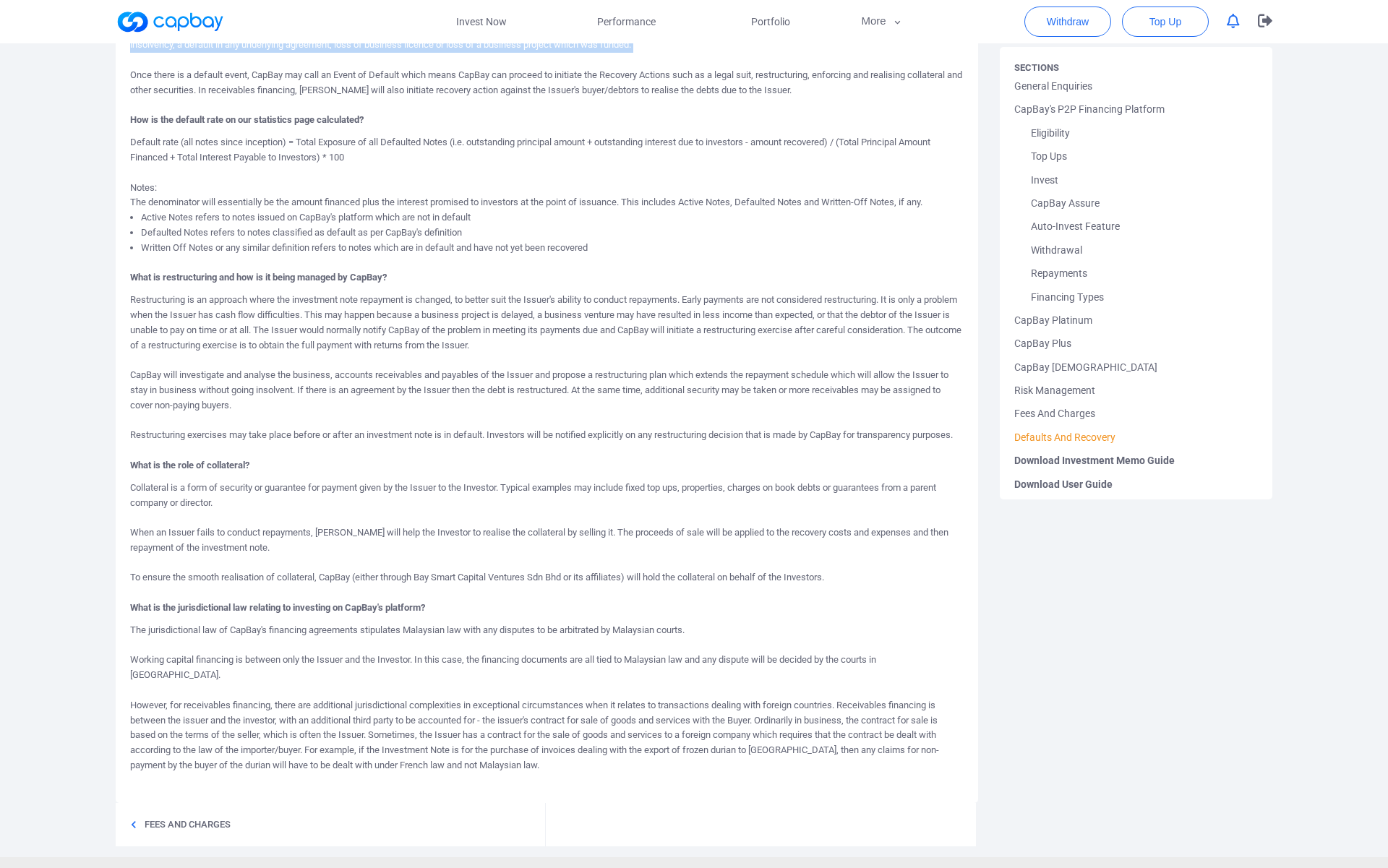
scroll to position [174, 0]
click at [1042, 413] on link "Fees And Charges" at bounding box center [1136, 413] width 244 height 23
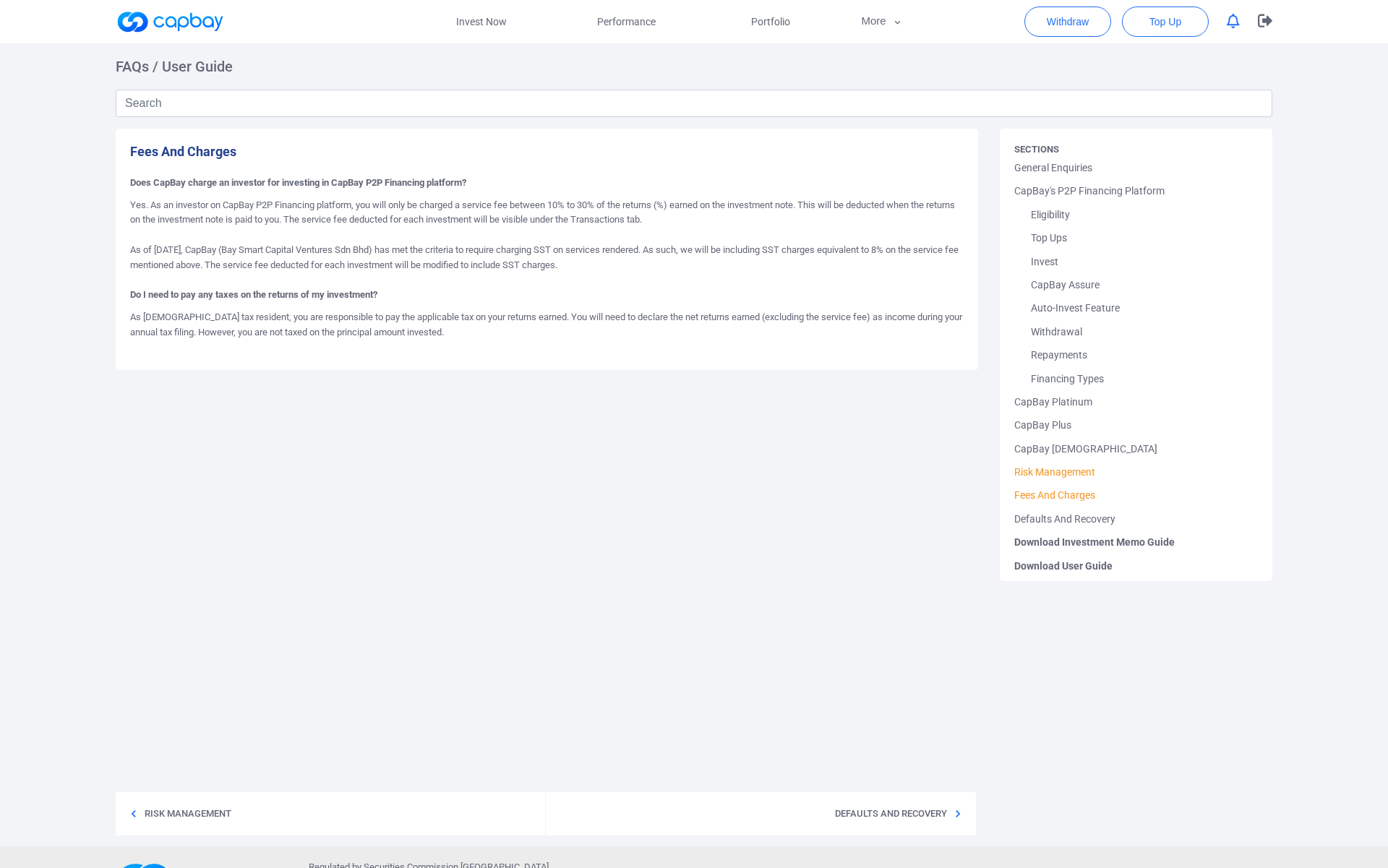
click at [1067, 471] on link "Risk Management" at bounding box center [1136, 472] width 244 height 23
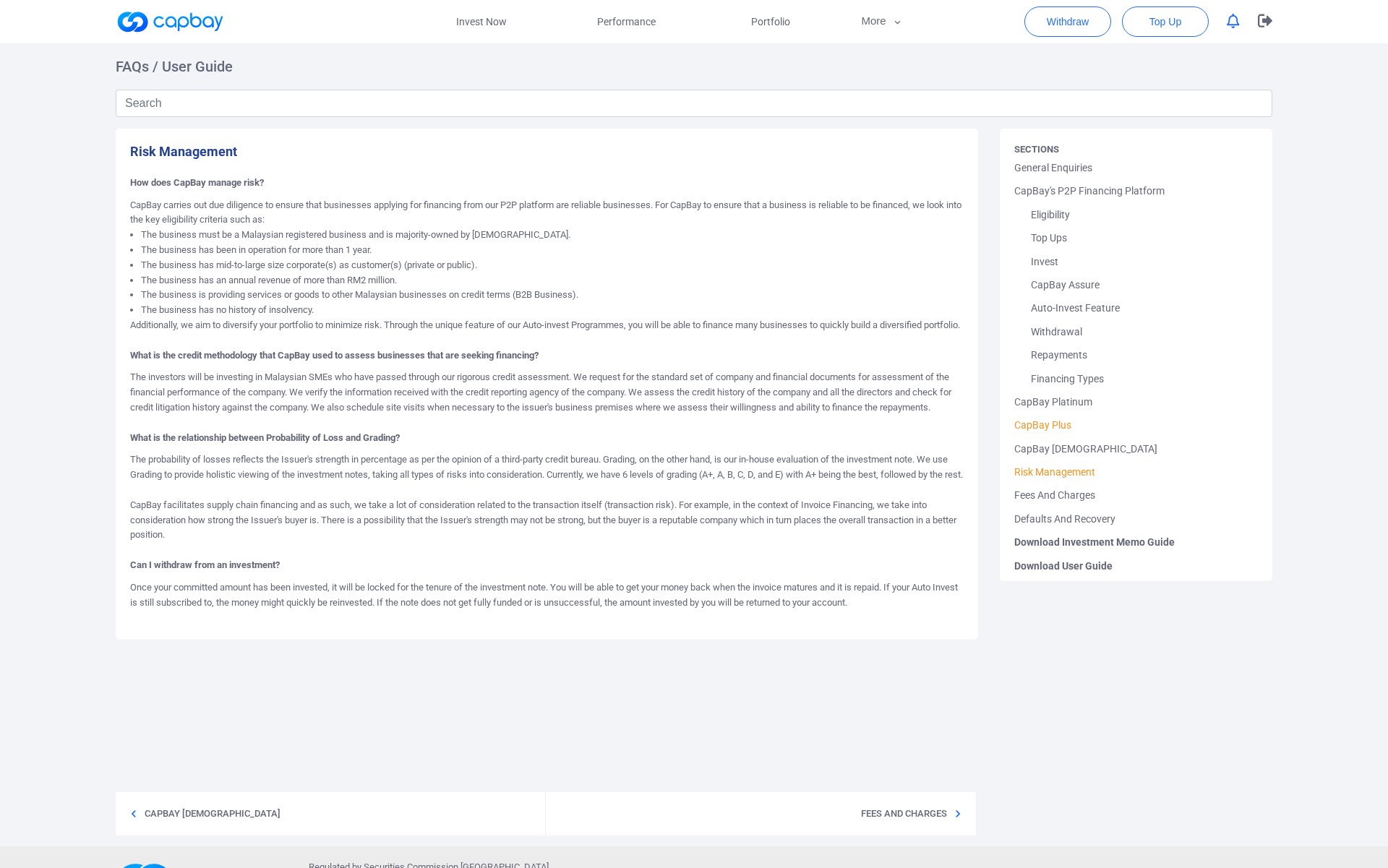
click at [1045, 426] on link "CapBay Plus" at bounding box center [1136, 425] width 244 height 23
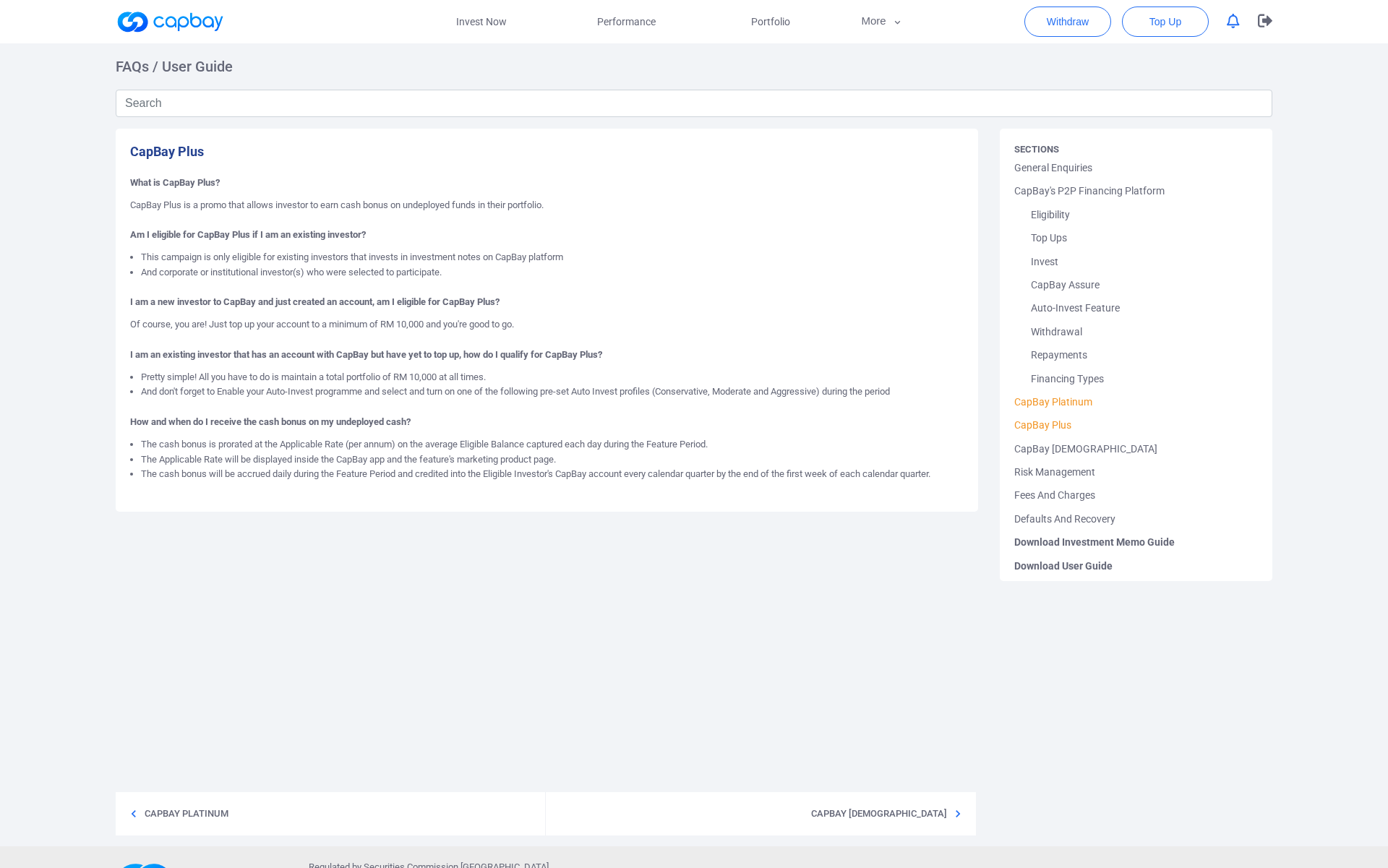
click at [1043, 401] on link "CapBay Platinum" at bounding box center [1136, 402] width 244 height 23
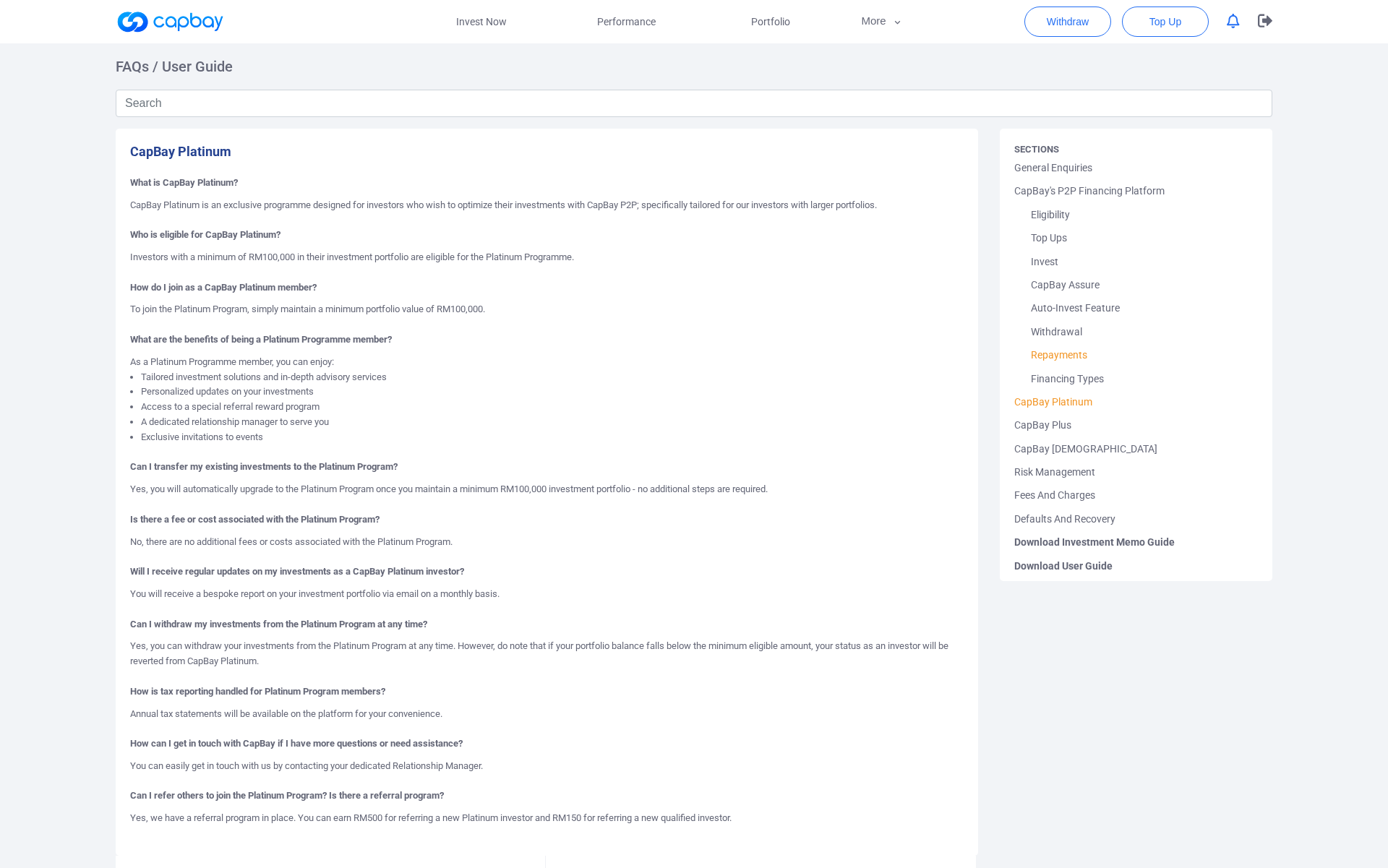
click at [1065, 356] on link "Repayments" at bounding box center [1136, 355] width 244 height 23
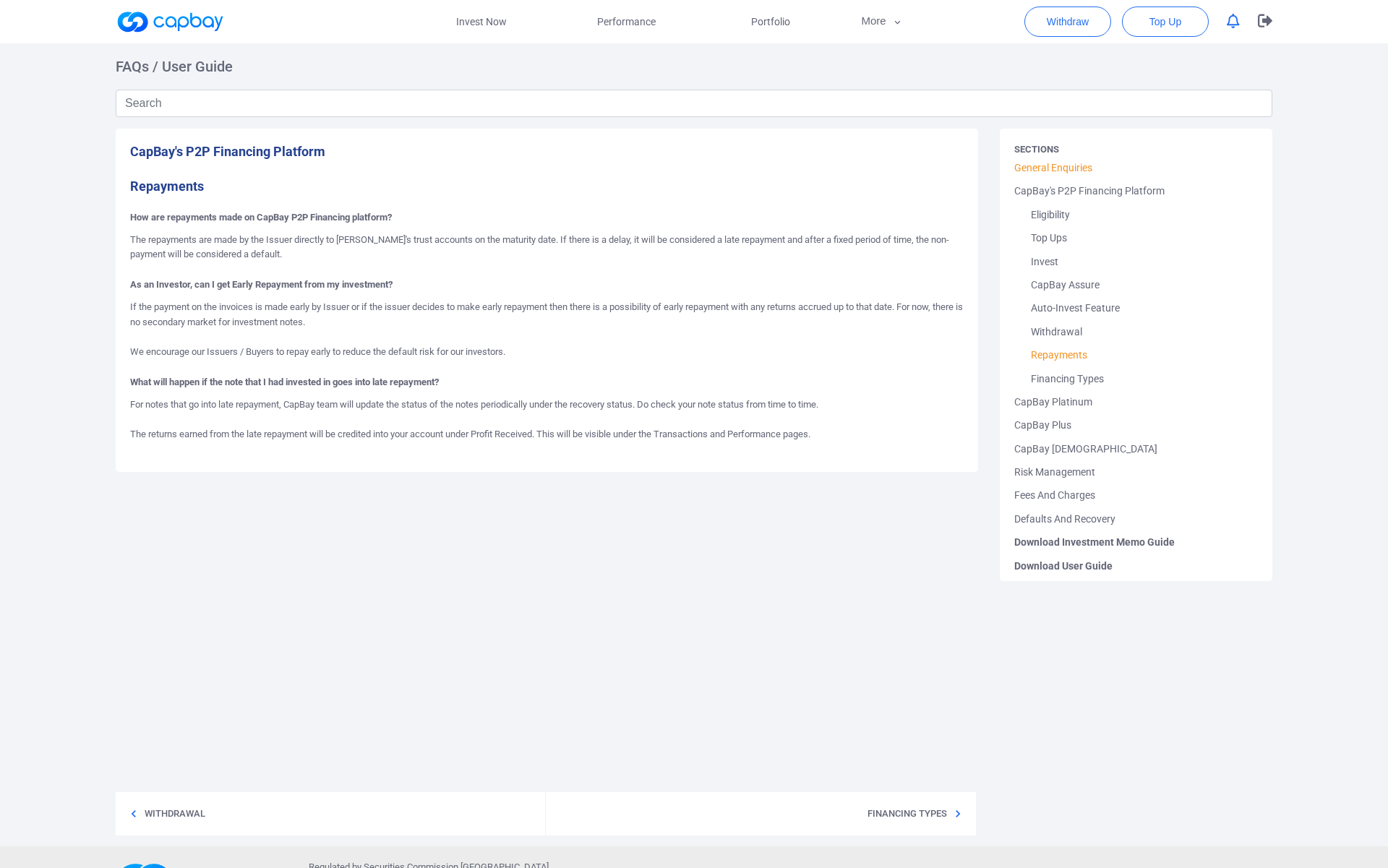
click at [1064, 166] on link "General Enquiries" at bounding box center [1136, 167] width 244 height 23
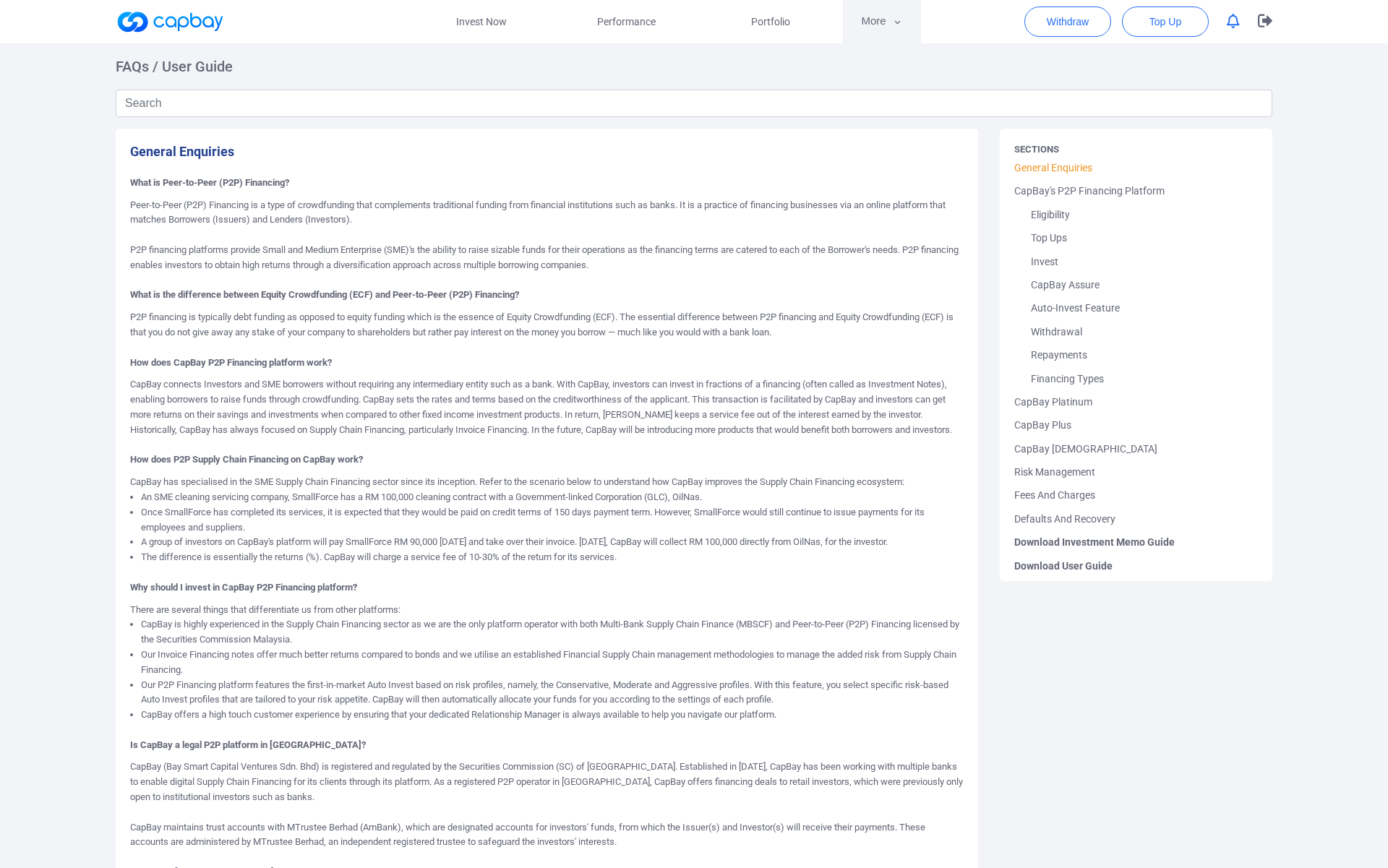
click at [879, 27] on button "More" at bounding box center [881, 22] width 77 height 43
click at [787, 19] on button "button" at bounding box center [694, 434] width 1388 height 868
click at [787, 20] on span "Portfolio" at bounding box center [770, 22] width 39 height 16
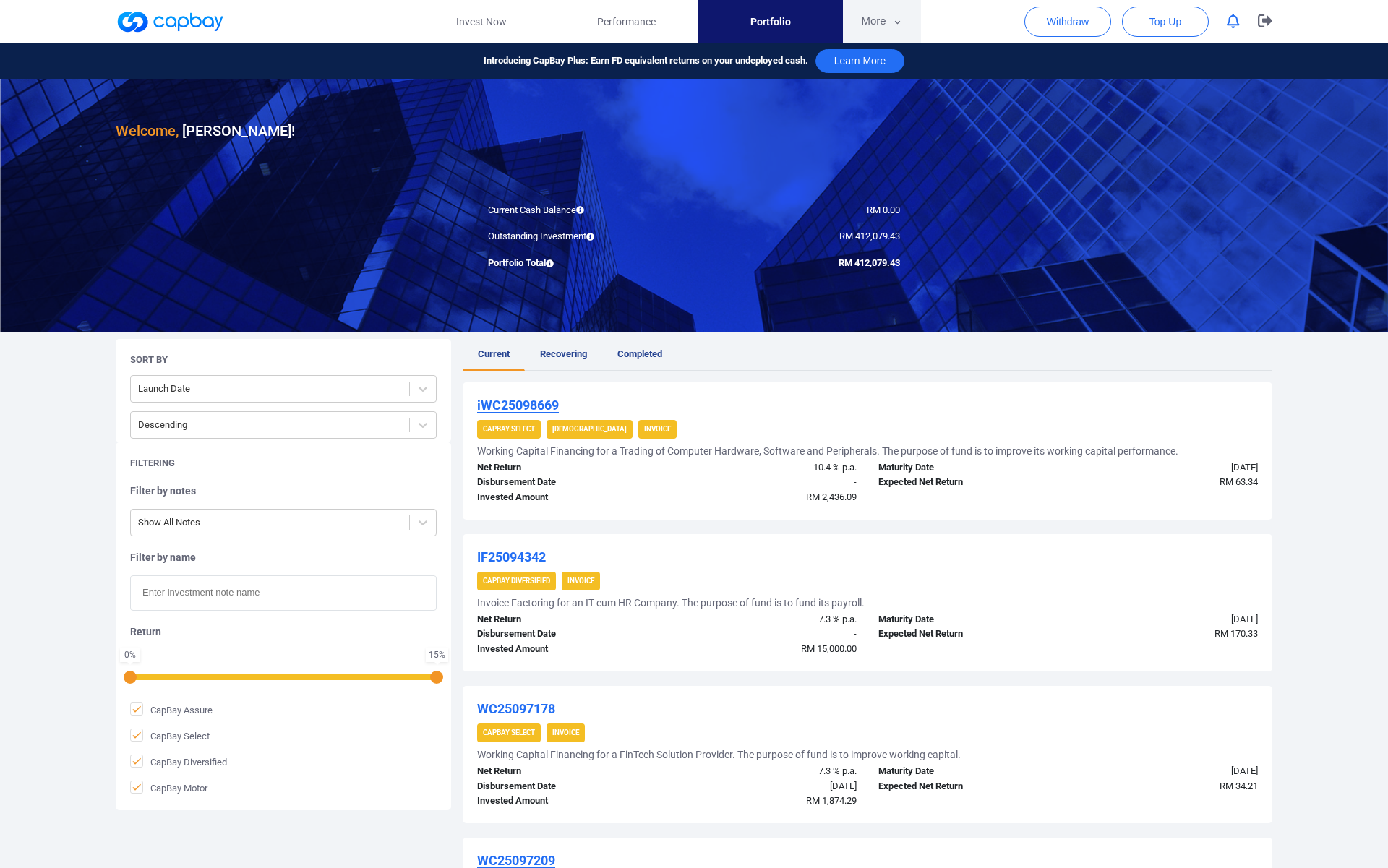
click at [875, 28] on button "More" at bounding box center [881, 22] width 77 height 43
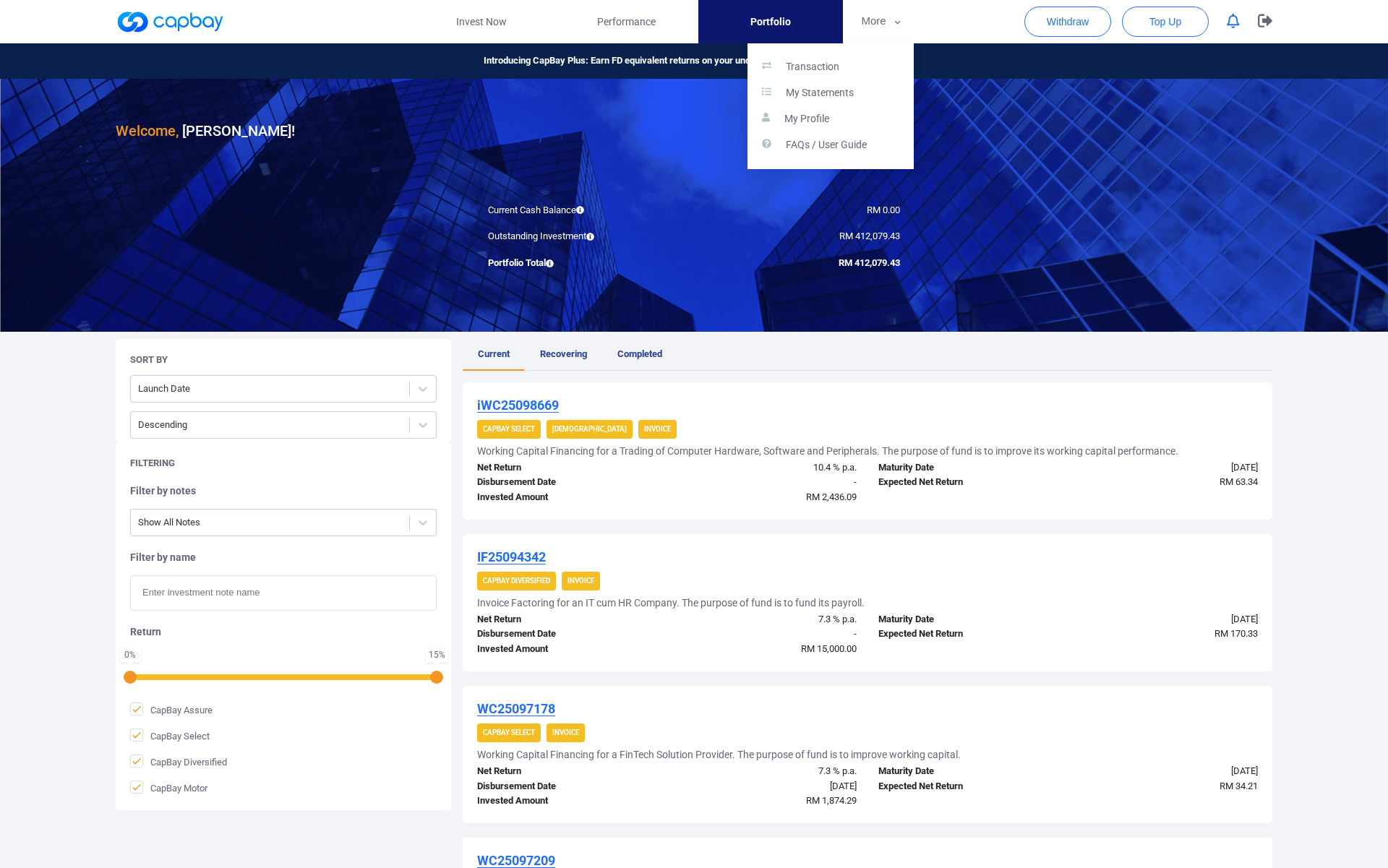
click at [635, 19] on button "button" at bounding box center [694, 434] width 1388 height 868
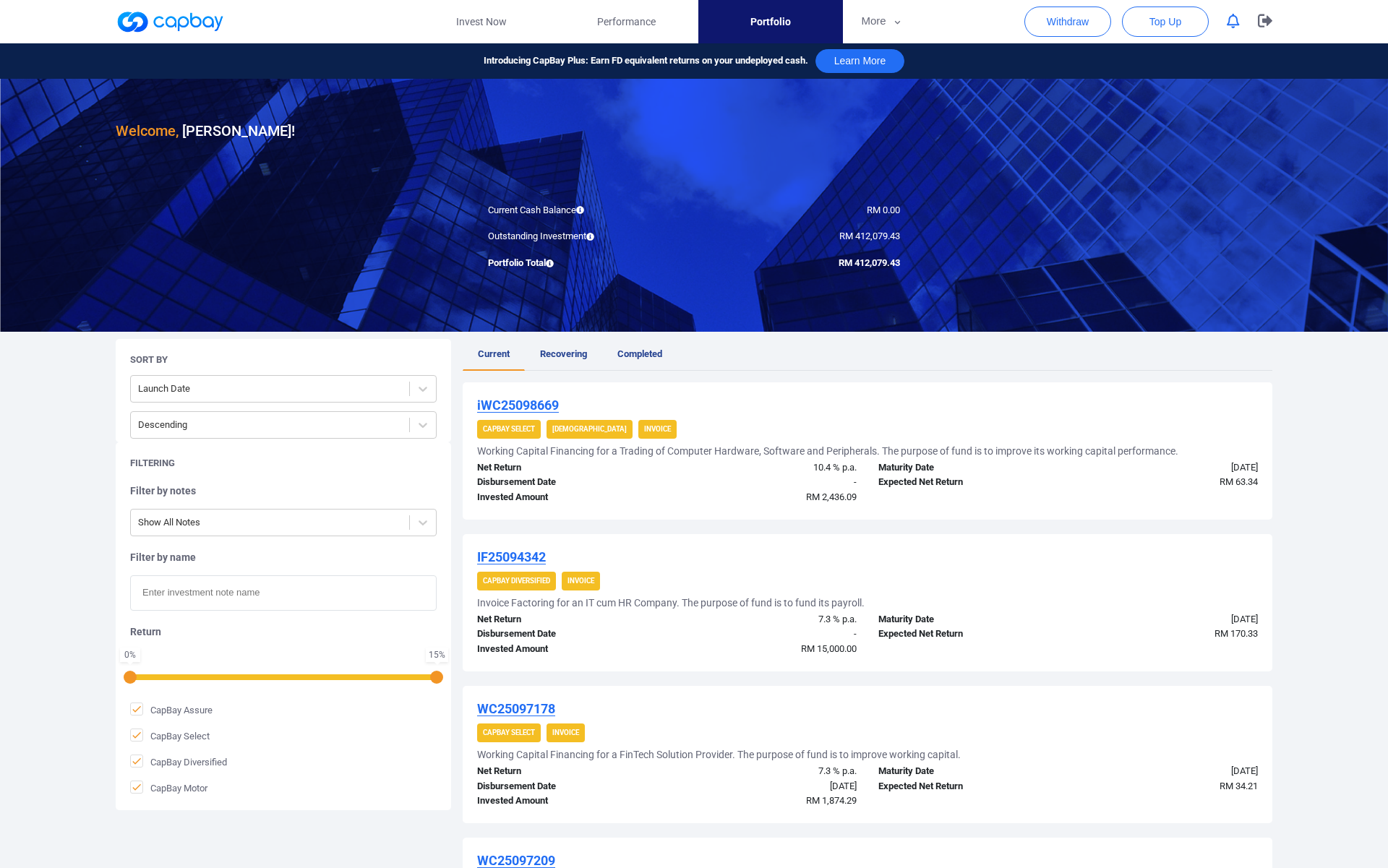
click at [635, 19] on span "Performance" at bounding box center [626, 22] width 58 height 16
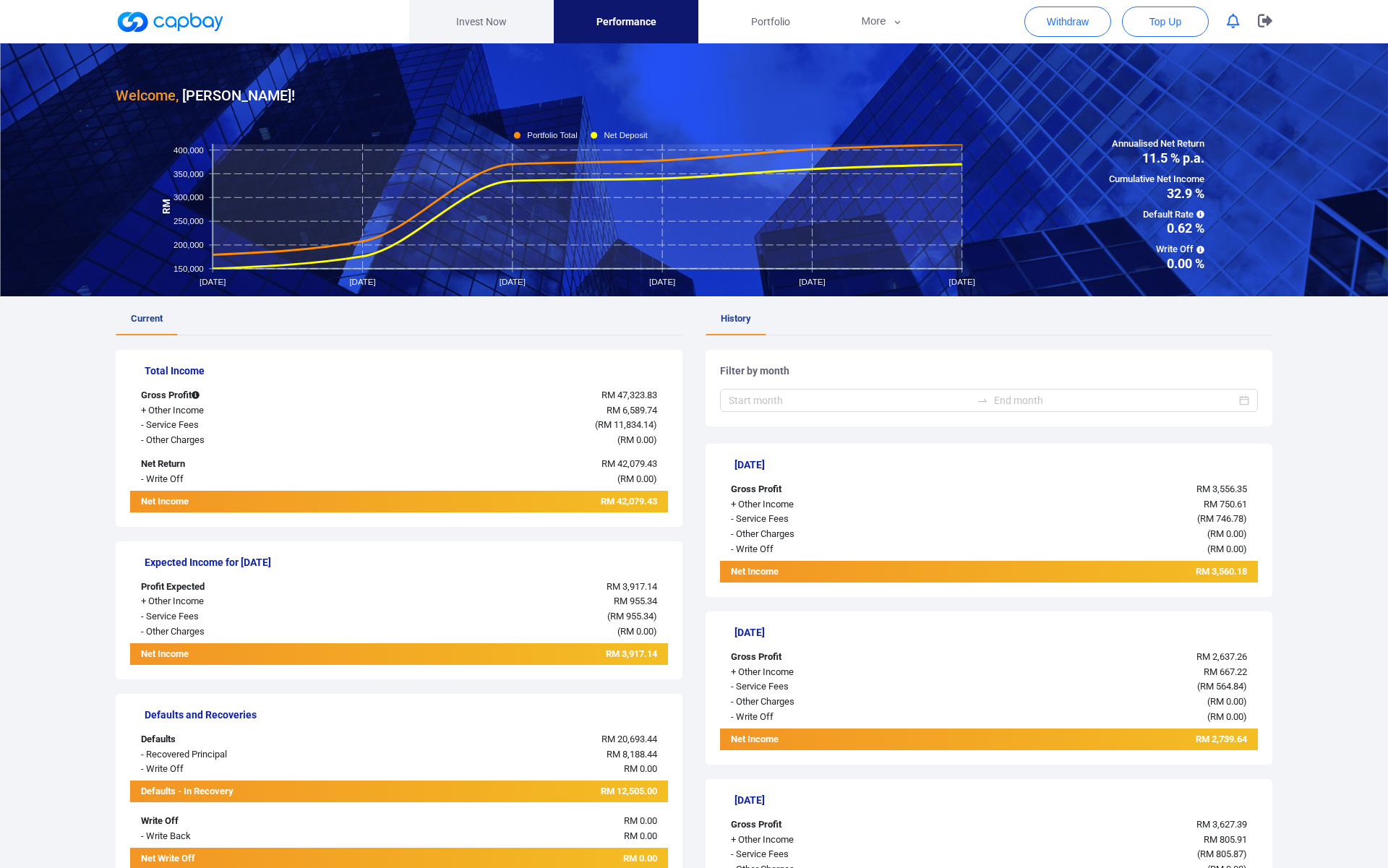
click at [487, 26] on link "Invest Now" at bounding box center [481, 22] width 144 height 43
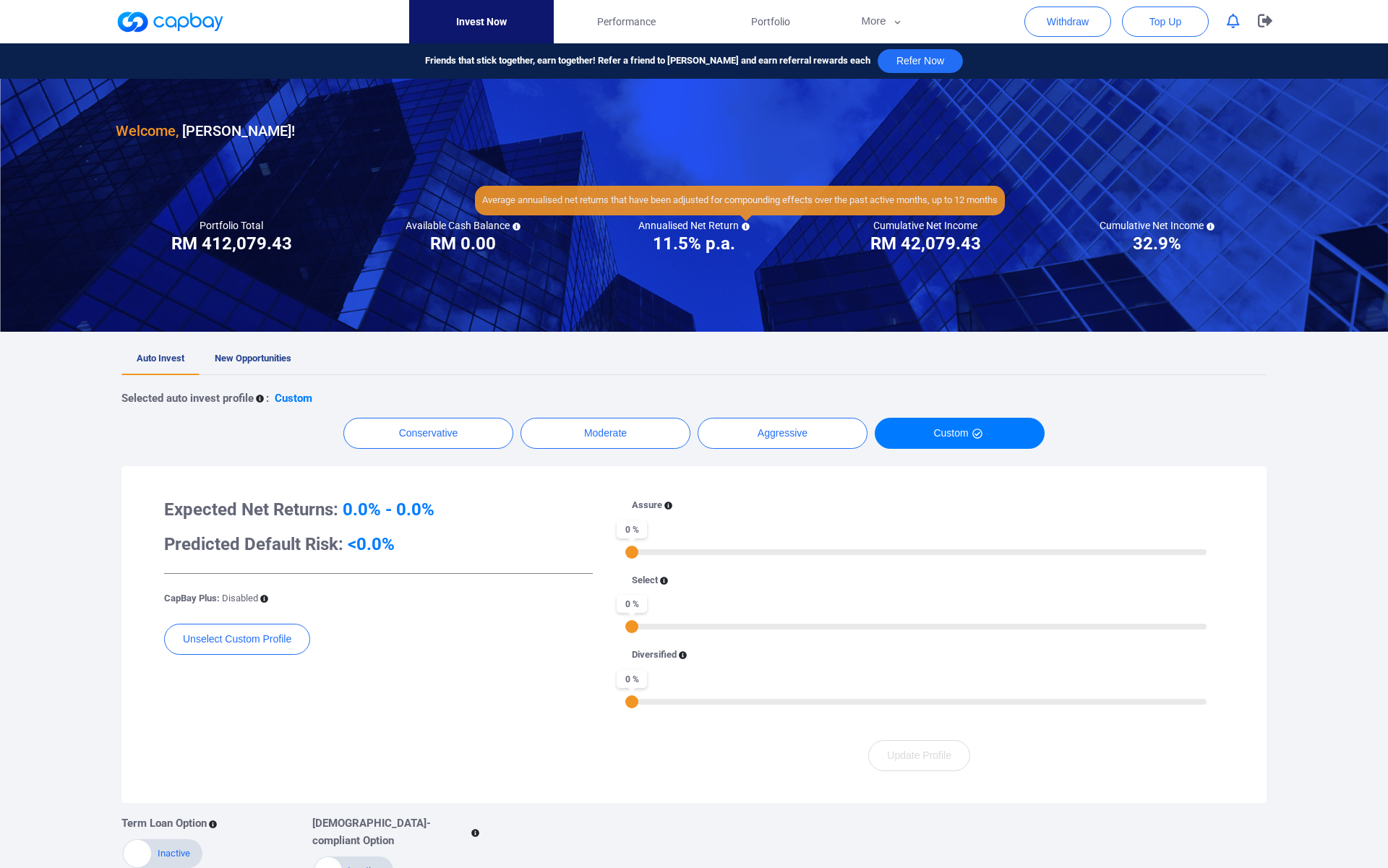
click at [745, 228] on icon at bounding box center [745, 226] width 8 height 8
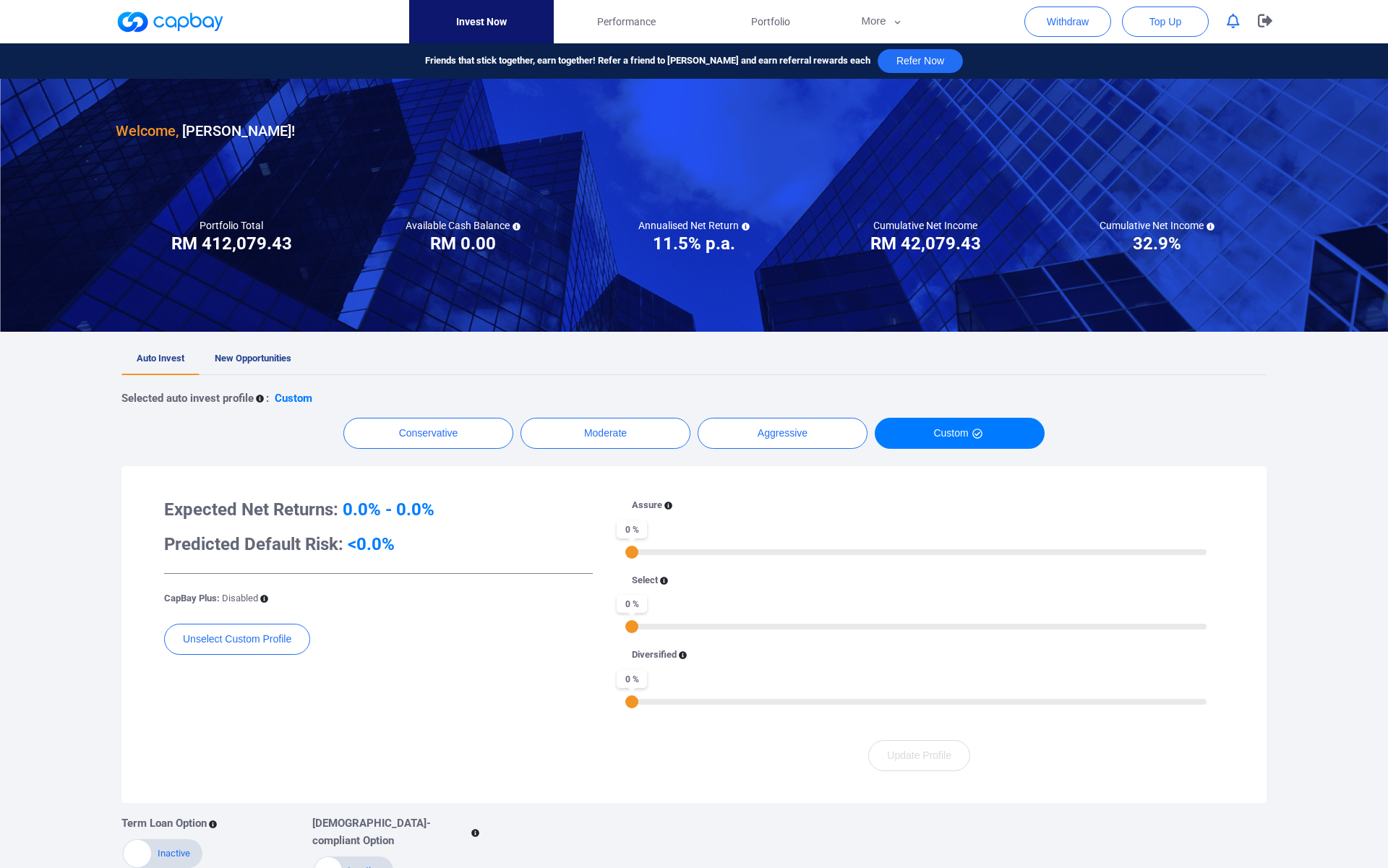
click at [1237, 28] on icon "button" at bounding box center [1233, 21] width 13 height 15
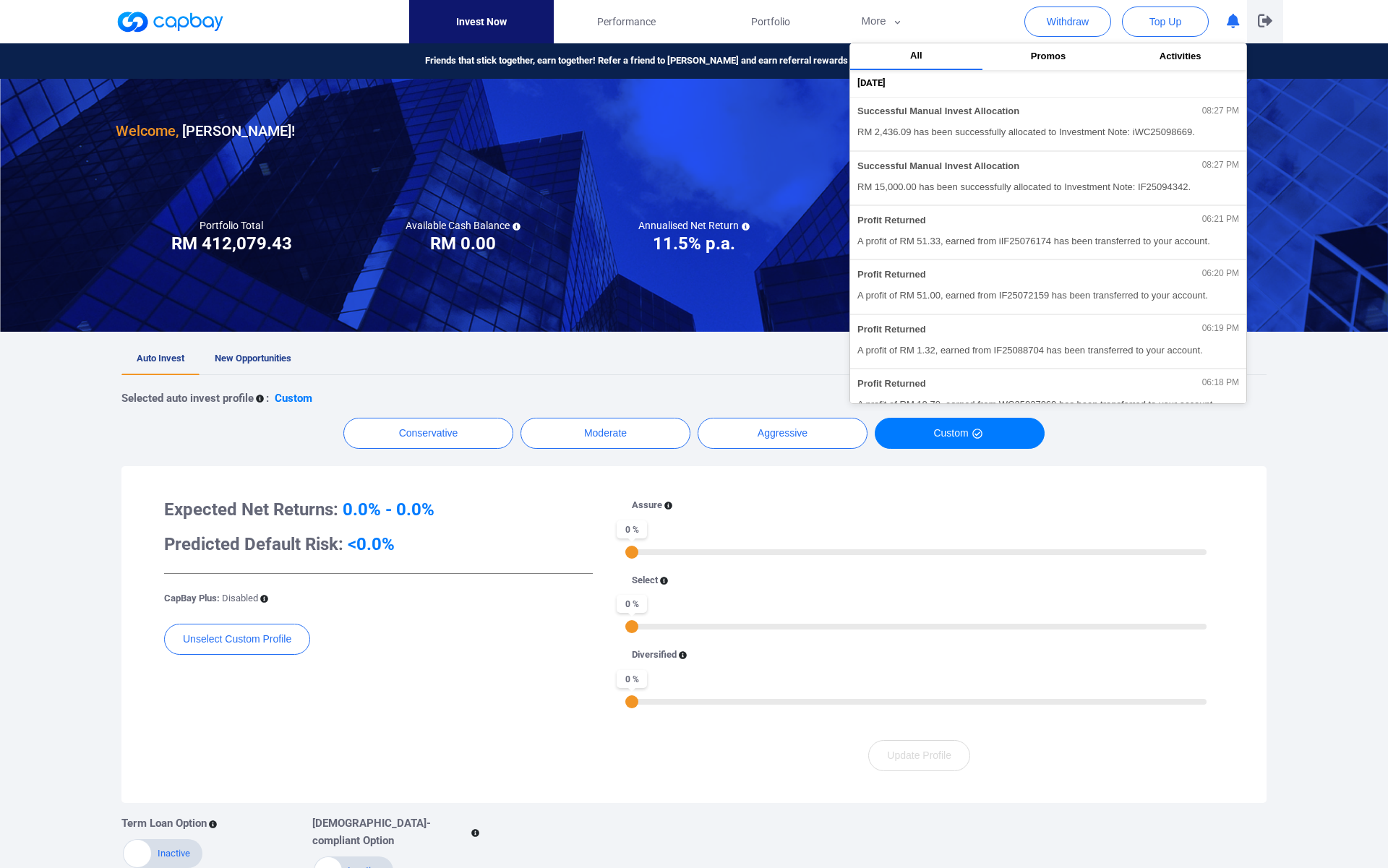
click at [1276, 22] on button "button" at bounding box center [1264, 22] width 36 height 43
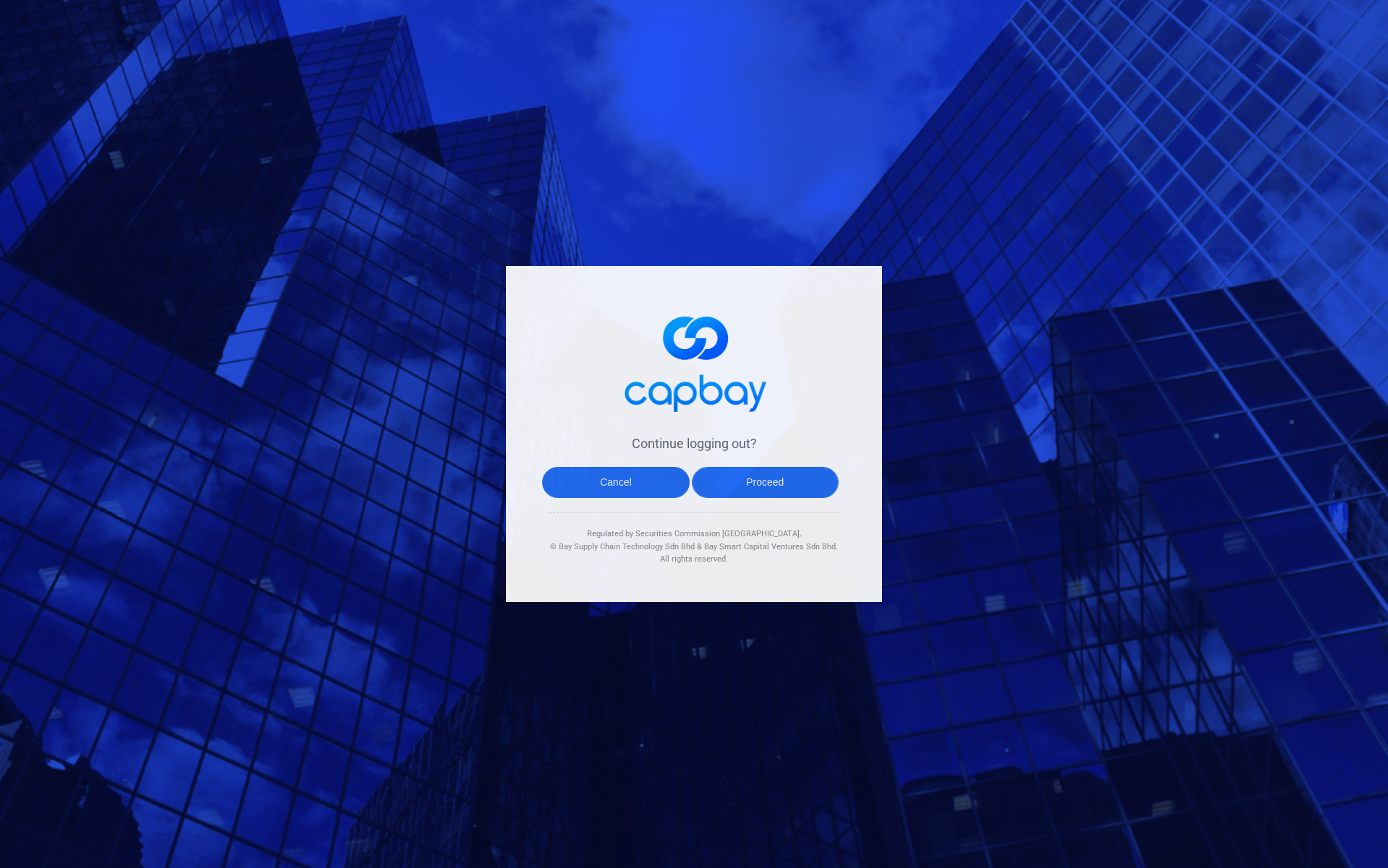
click at [767, 478] on button "Proceed" at bounding box center [765, 482] width 147 height 31
